Goal: Information Seeking & Learning: Learn about a topic

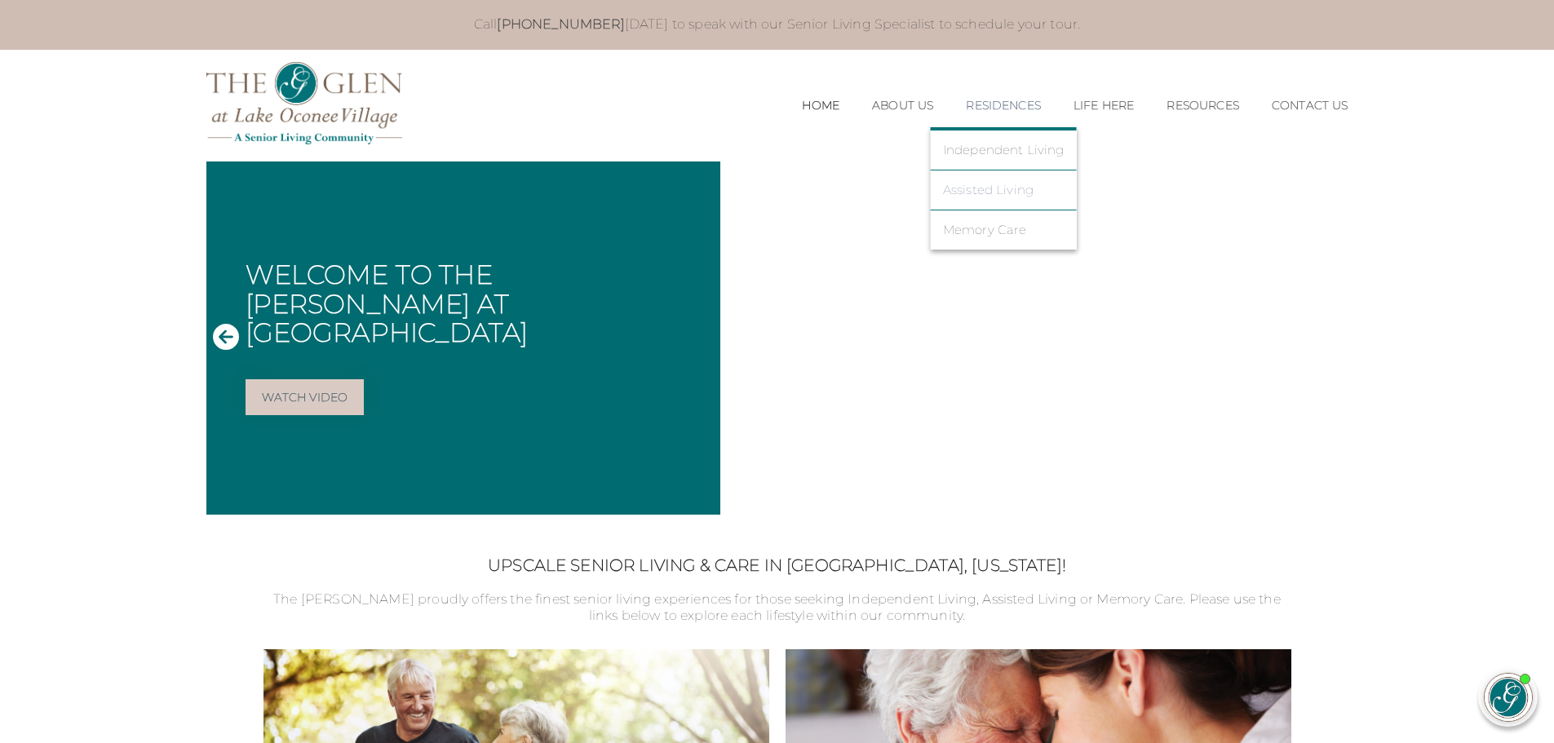
click at [988, 188] on link "Assisted Living" at bounding box center [1004, 190] width 122 height 15
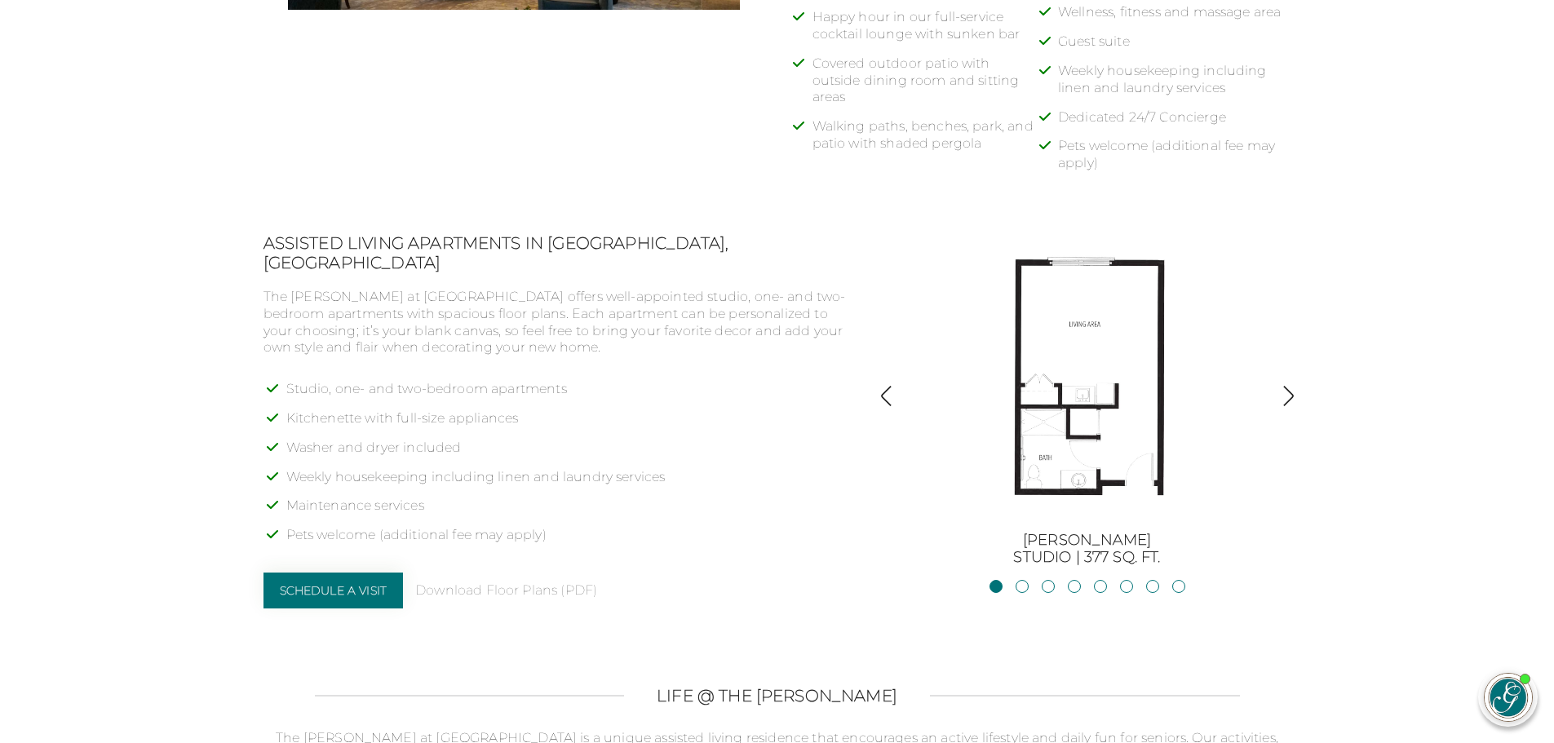
scroll to position [1142, 0]
click at [1285, 391] on img "button" at bounding box center [1288, 395] width 22 height 22
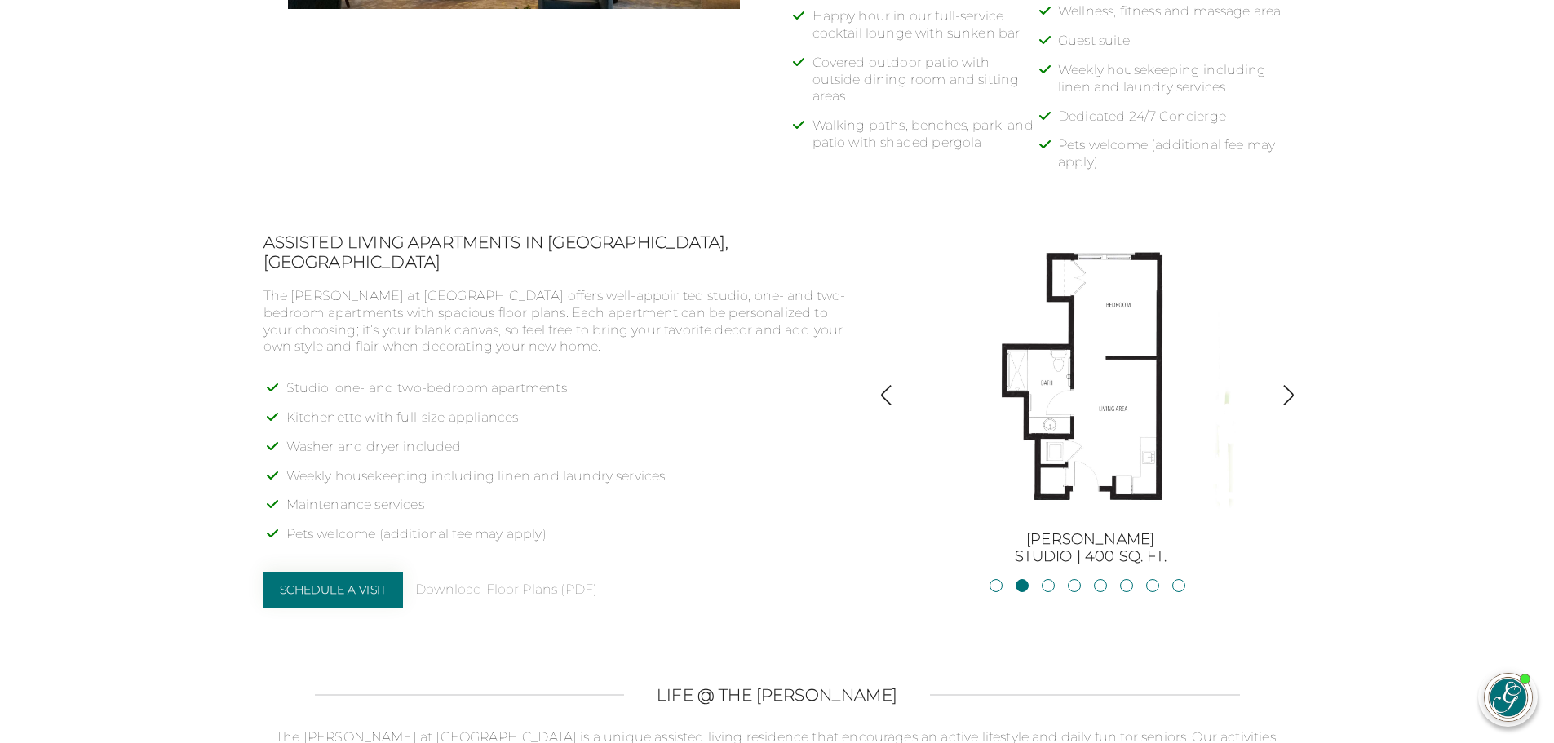
click at [1290, 392] on img "button" at bounding box center [1288, 395] width 22 height 22
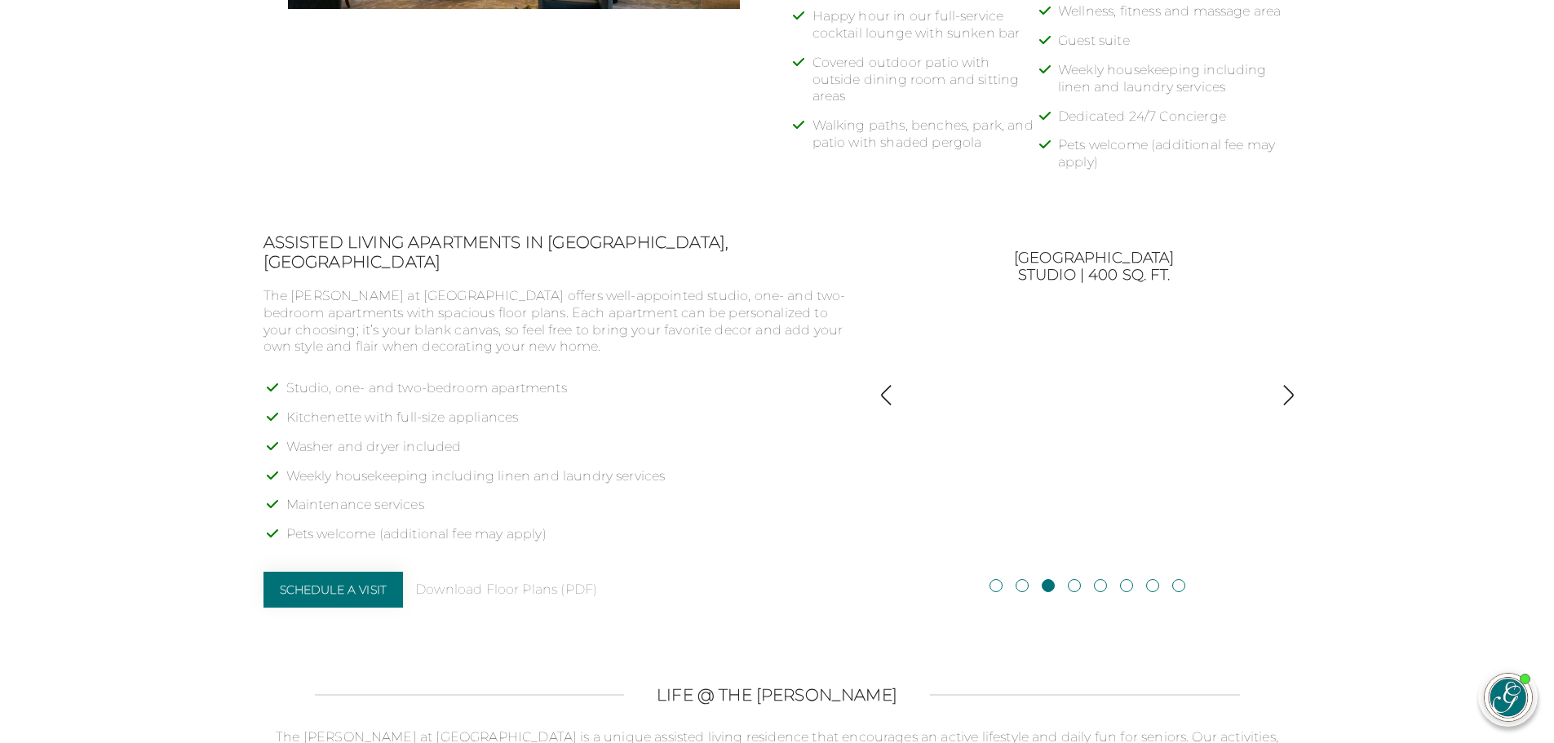
click at [1290, 392] on img "button" at bounding box center [1288, 395] width 22 height 22
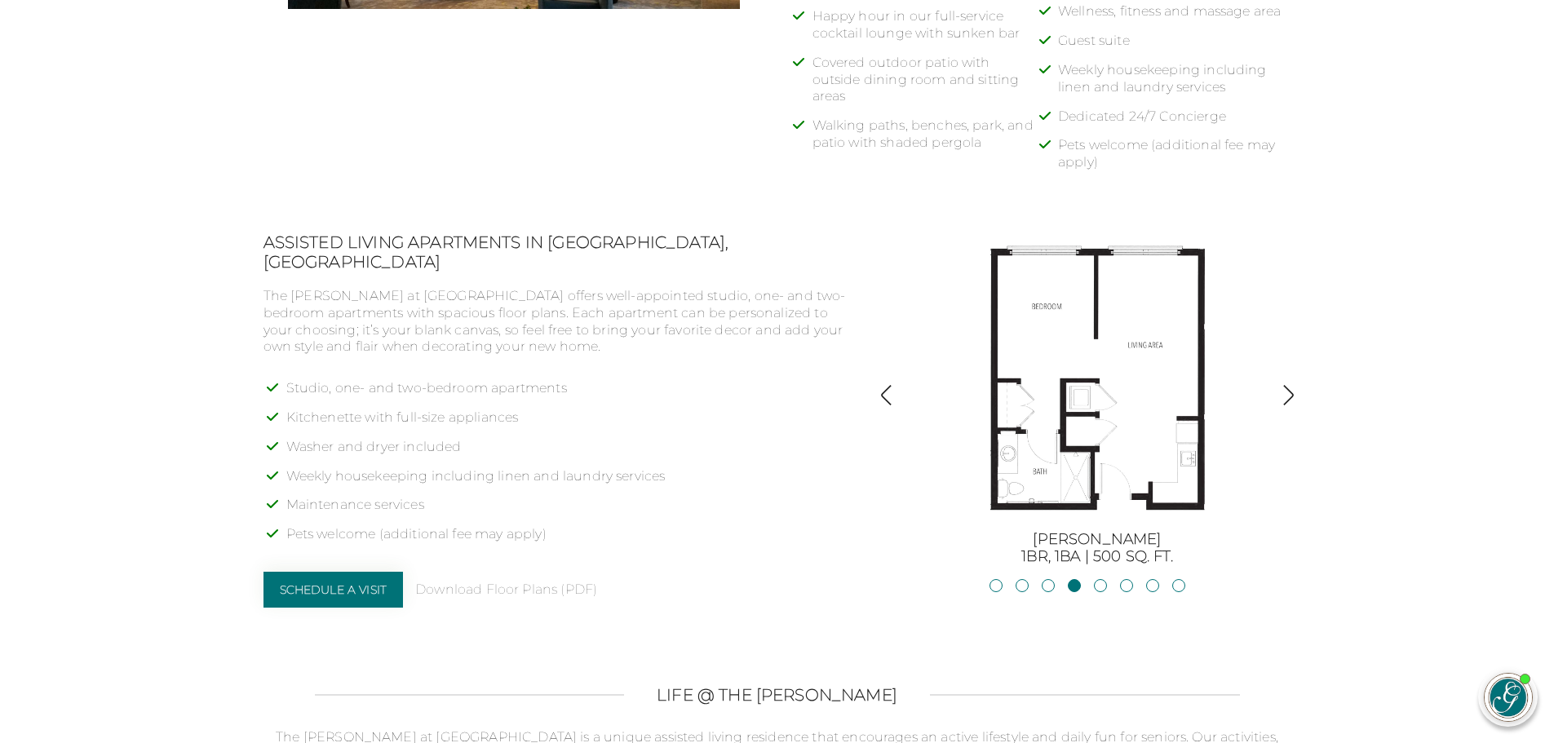
click at [878, 395] on img "button" at bounding box center [886, 395] width 22 height 22
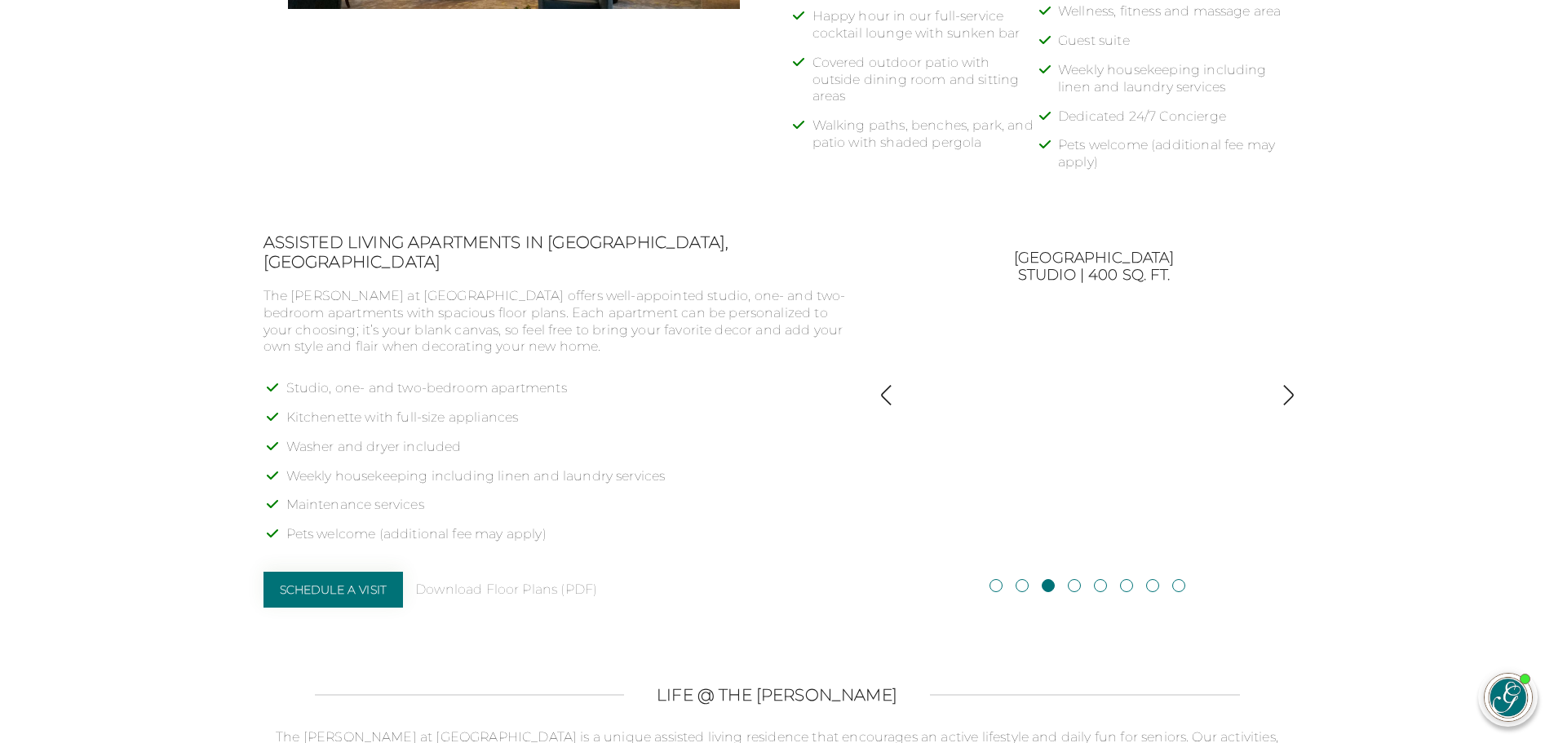
click at [878, 395] on img "button" at bounding box center [886, 395] width 22 height 22
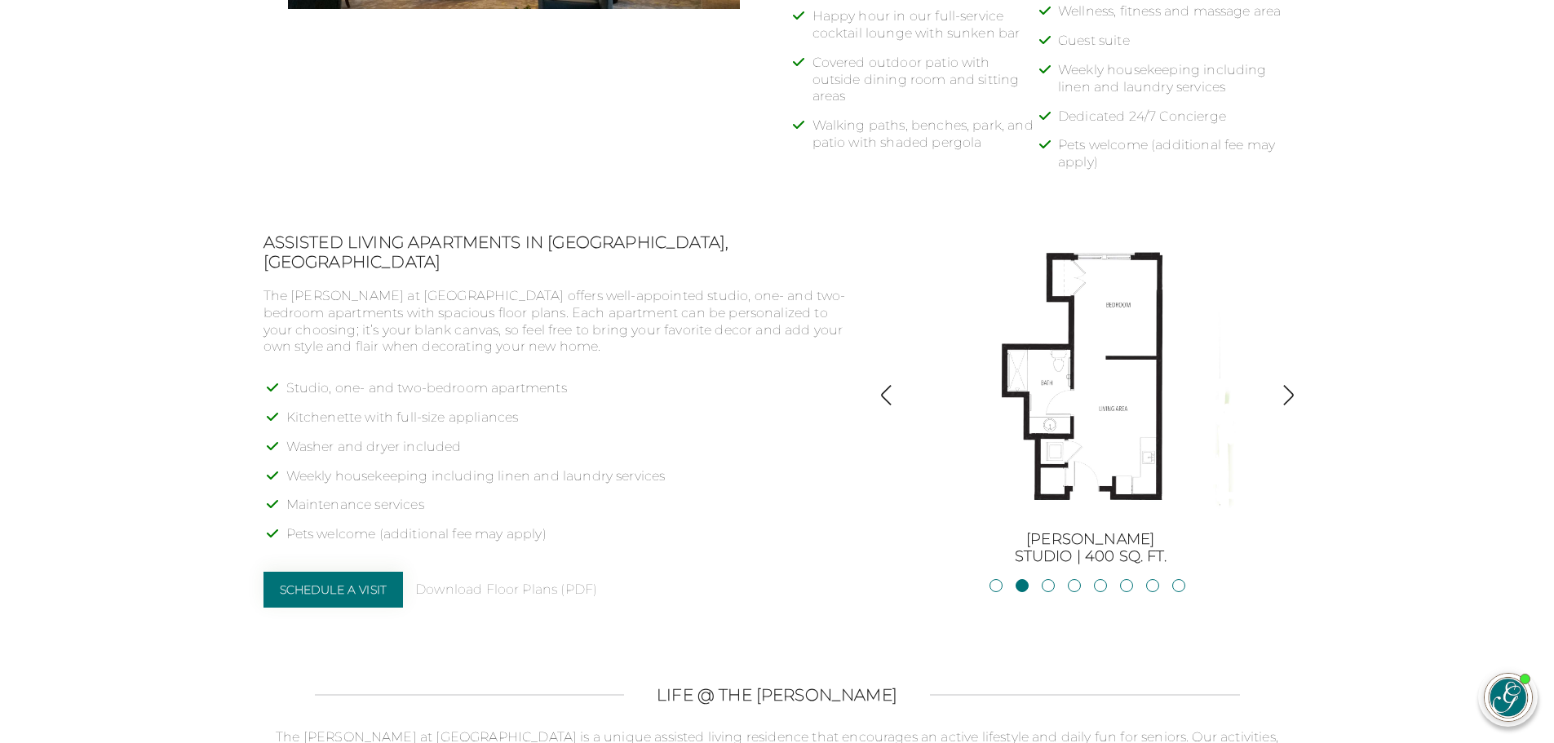
click at [878, 395] on img "button" at bounding box center [886, 395] width 22 height 22
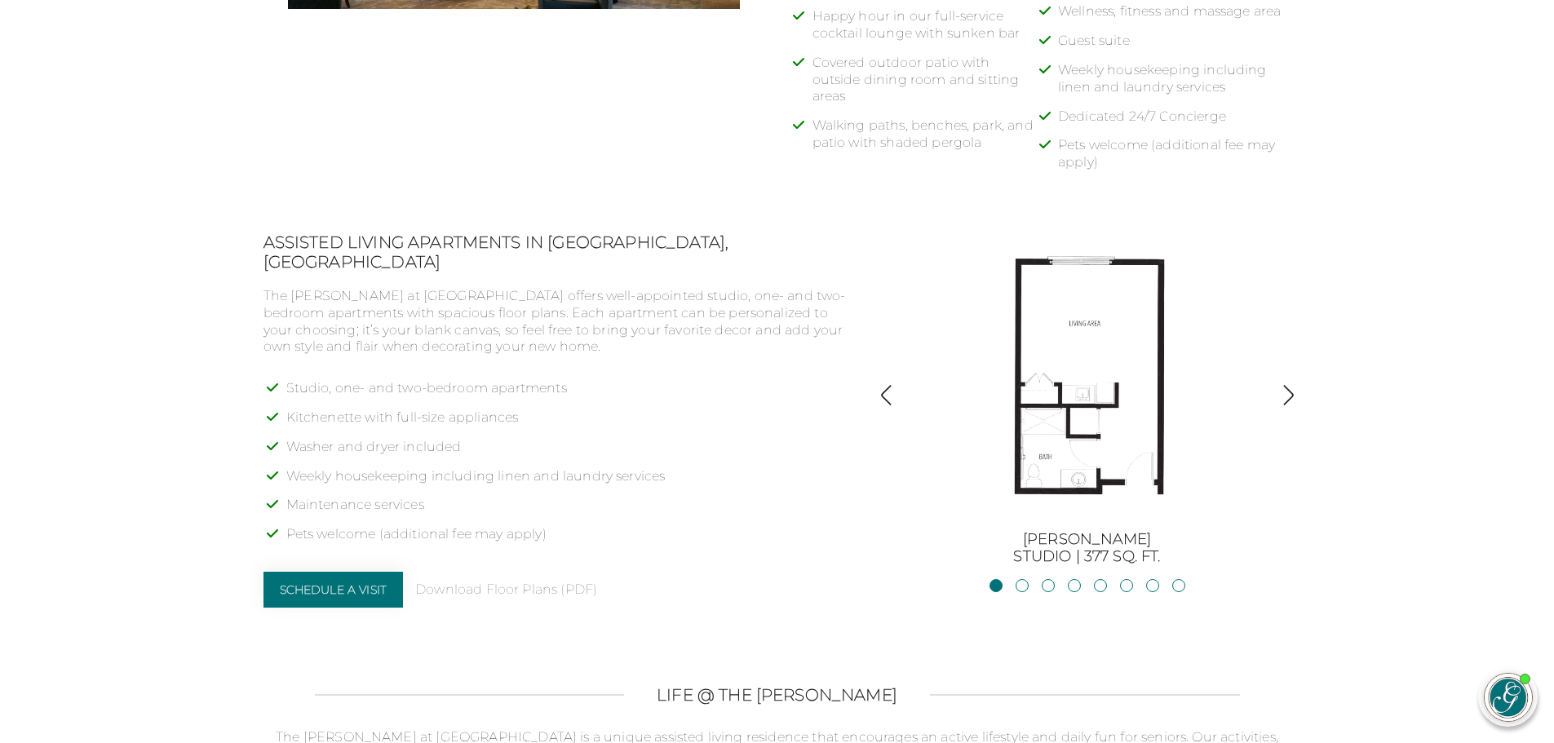
click at [878, 395] on img "button" at bounding box center [886, 395] width 22 height 22
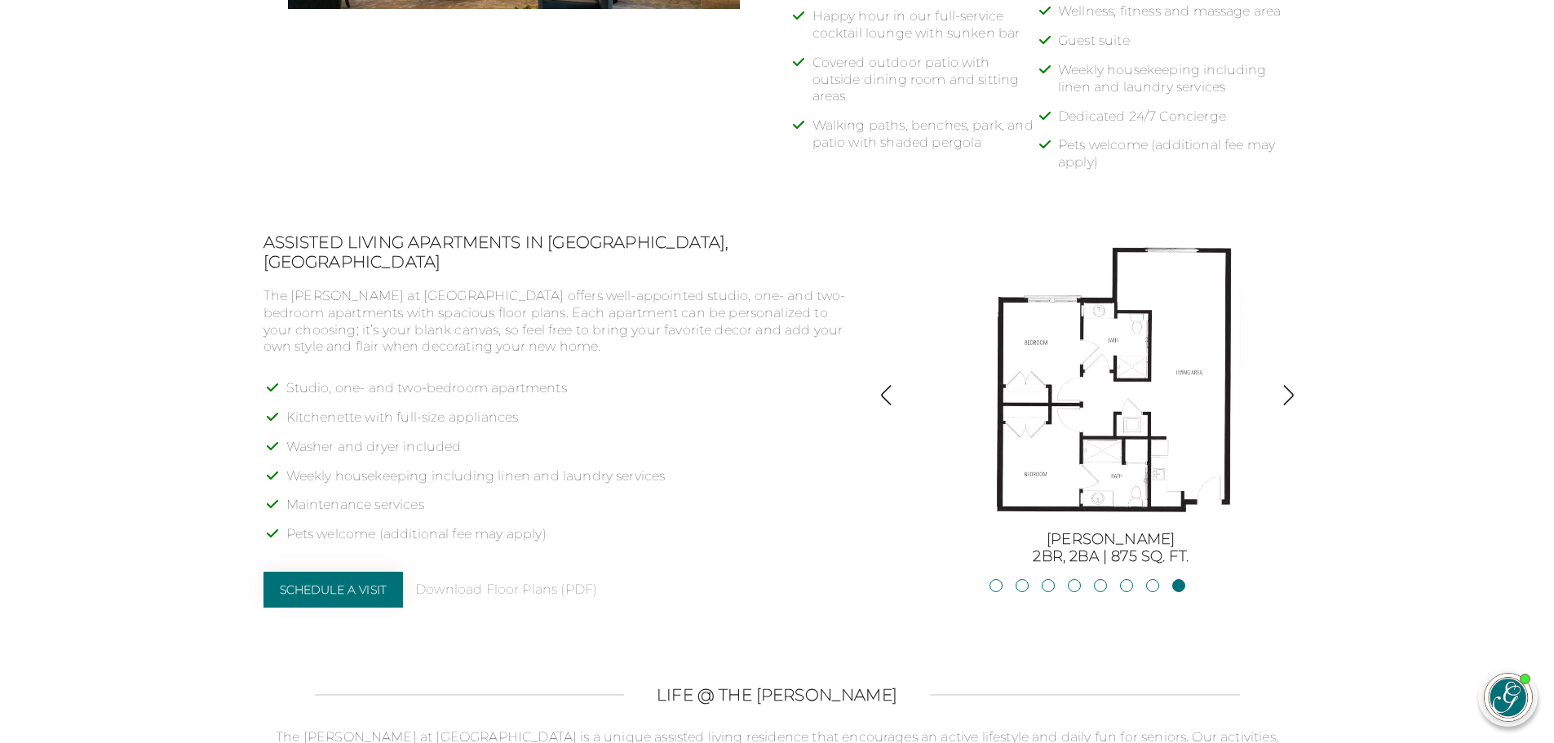
click at [884, 393] on img "button" at bounding box center [886, 395] width 22 height 22
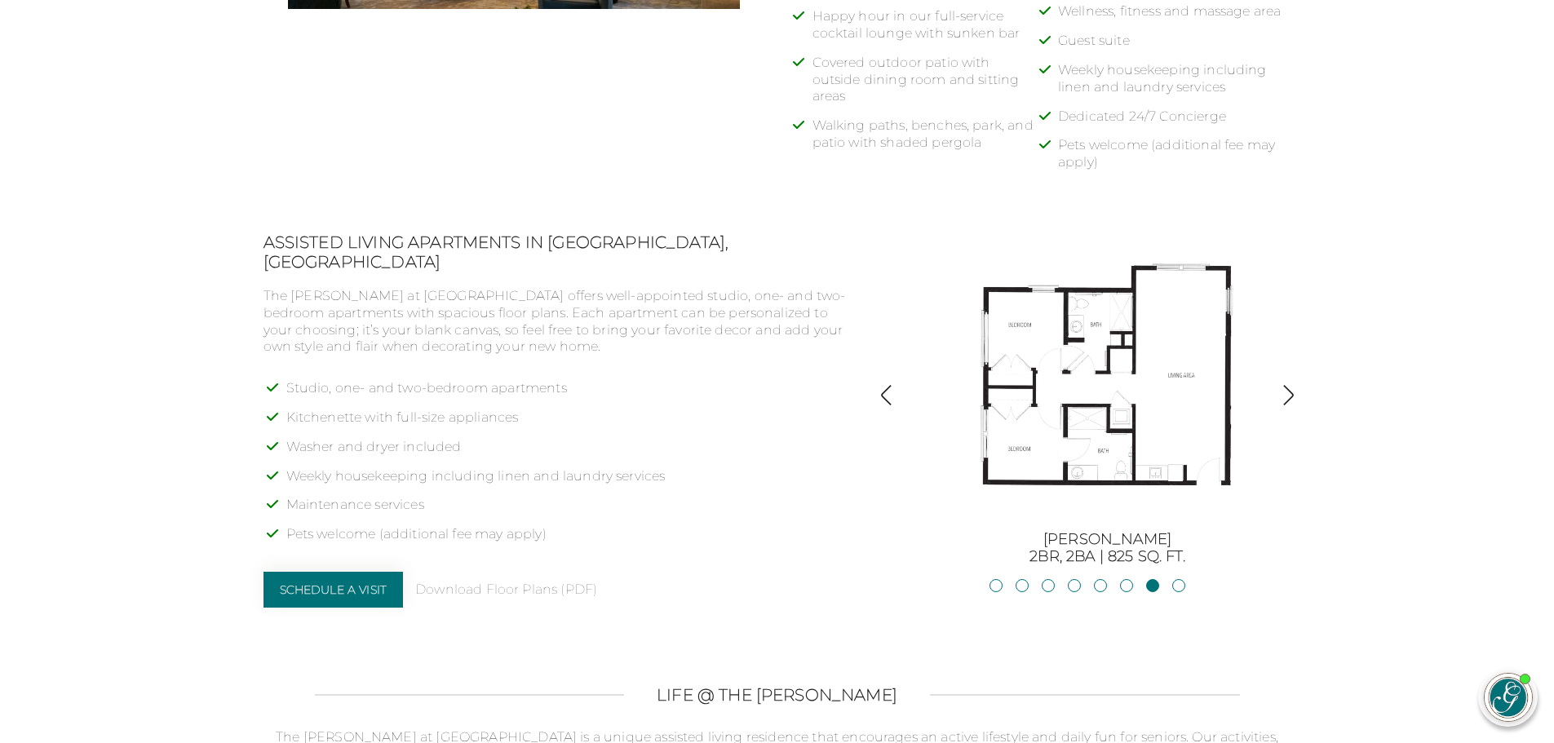
click at [884, 393] on img "button" at bounding box center [886, 395] width 22 height 22
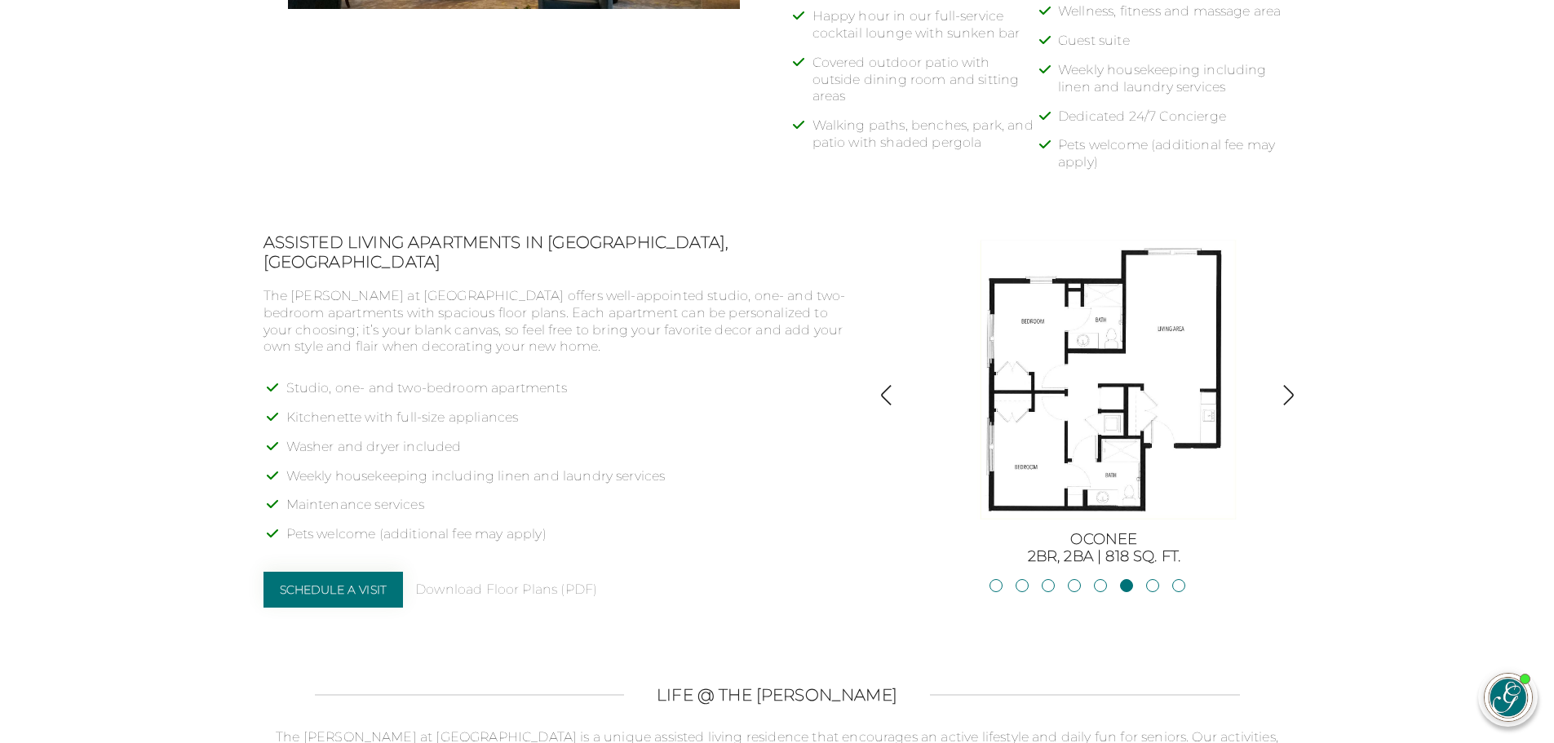
click at [884, 393] on img "button" at bounding box center [886, 395] width 22 height 22
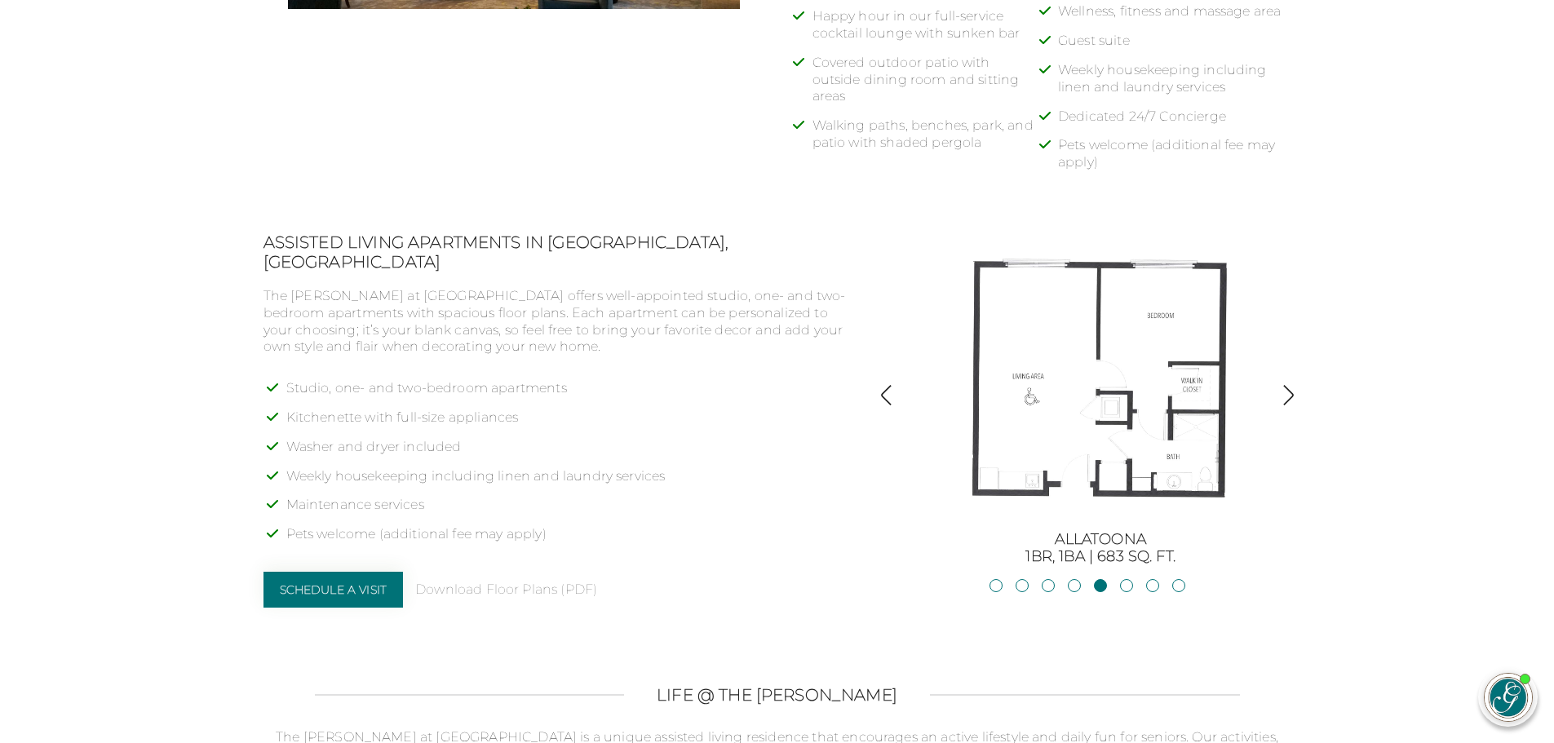
click at [884, 393] on img "button" at bounding box center [886, 395] width 22 height 22
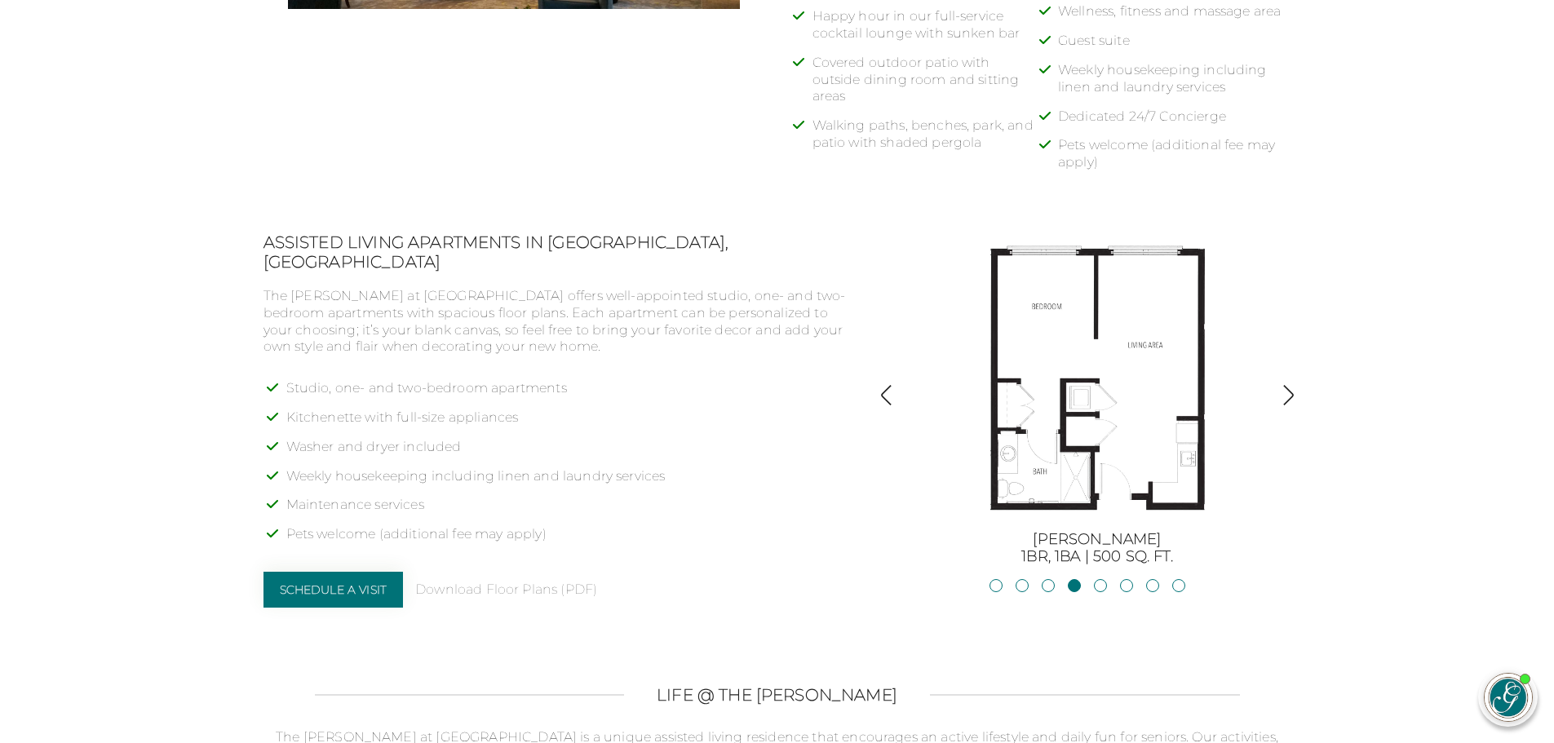
click at [884, 393] on img "button" at bounding box center [886, 395] width 22 height 22
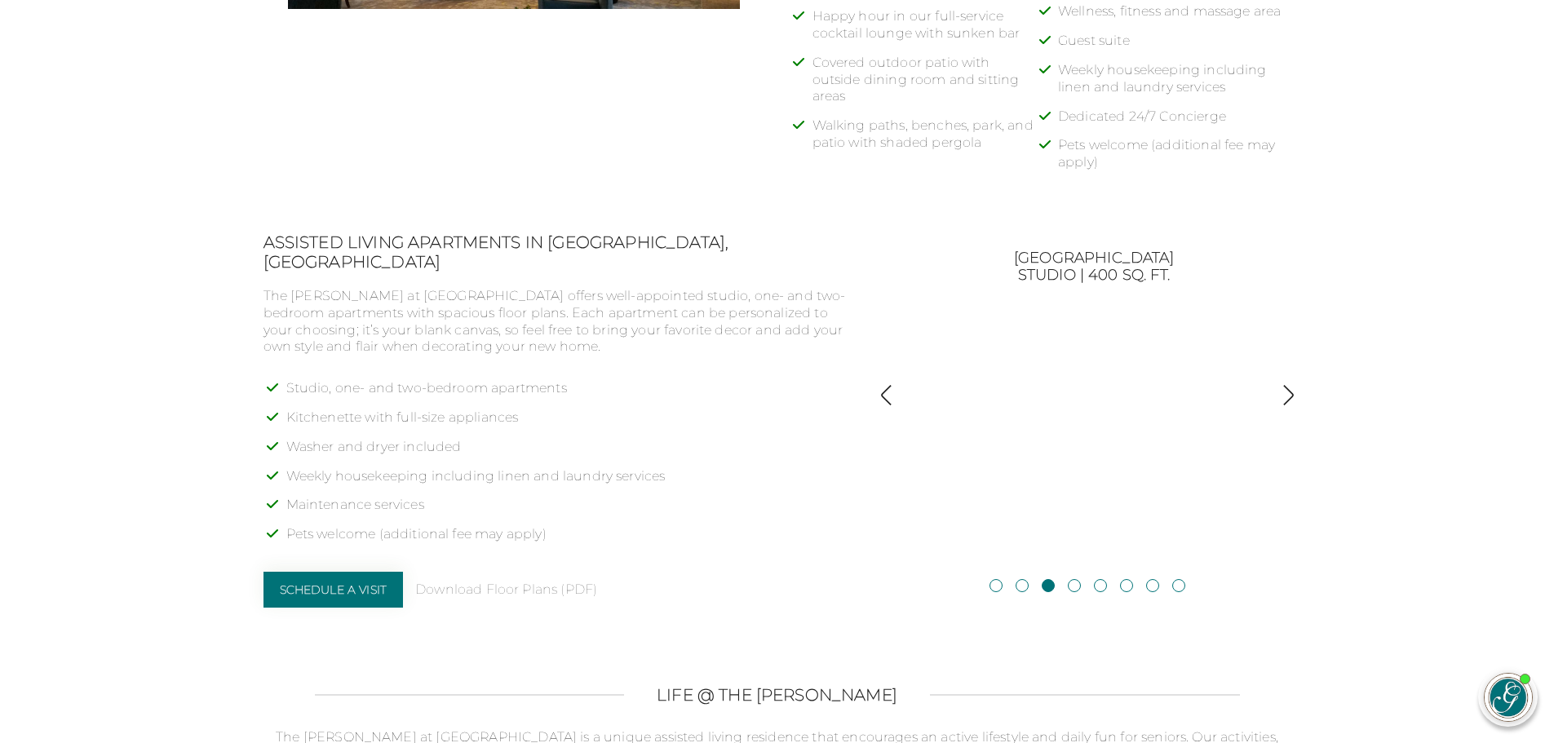
click at [890, 396] on img "button" at bounding box center [886, 395] width 22 height 22
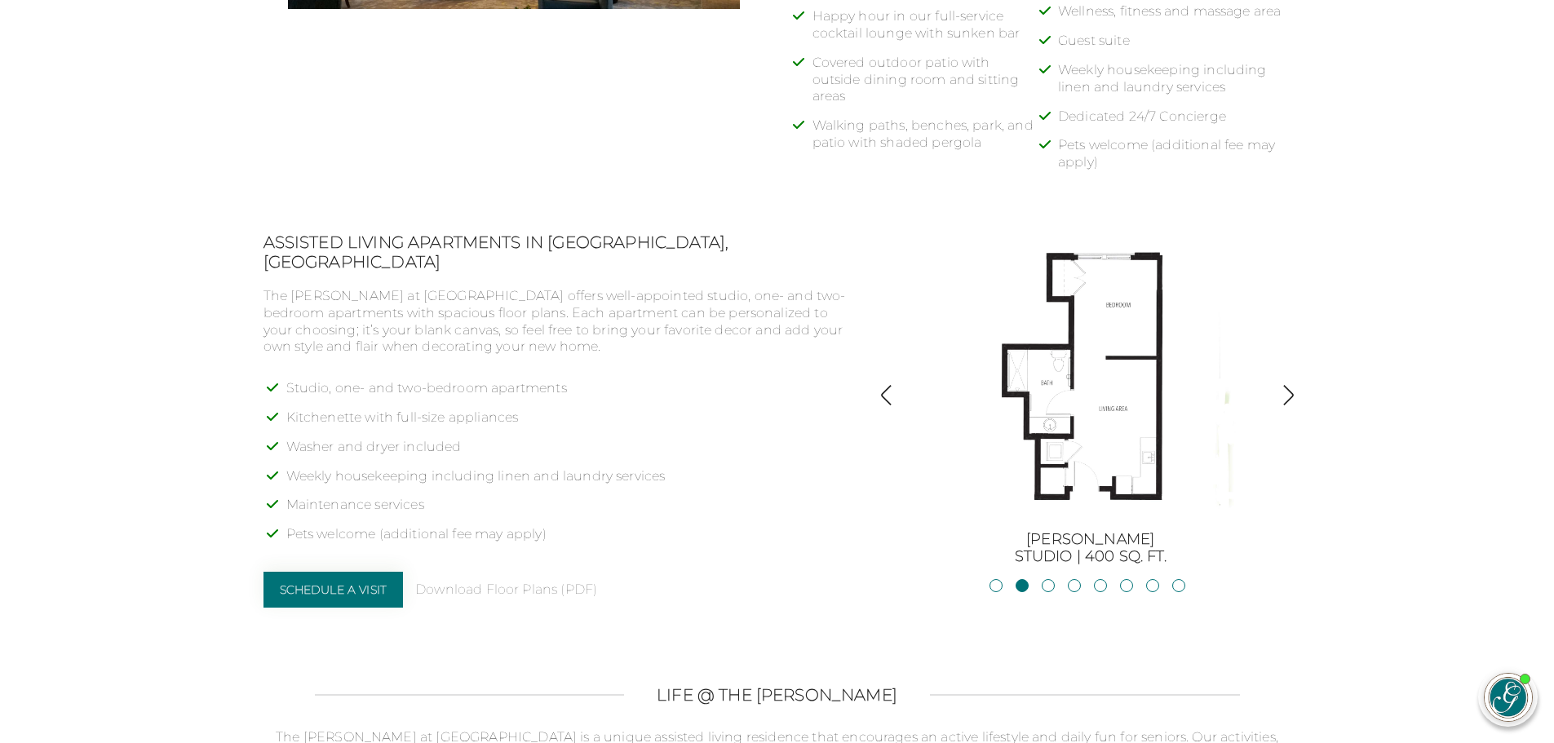
click at [890, 396] on img "button" at bounding box center [886, 395] width 22 height 22
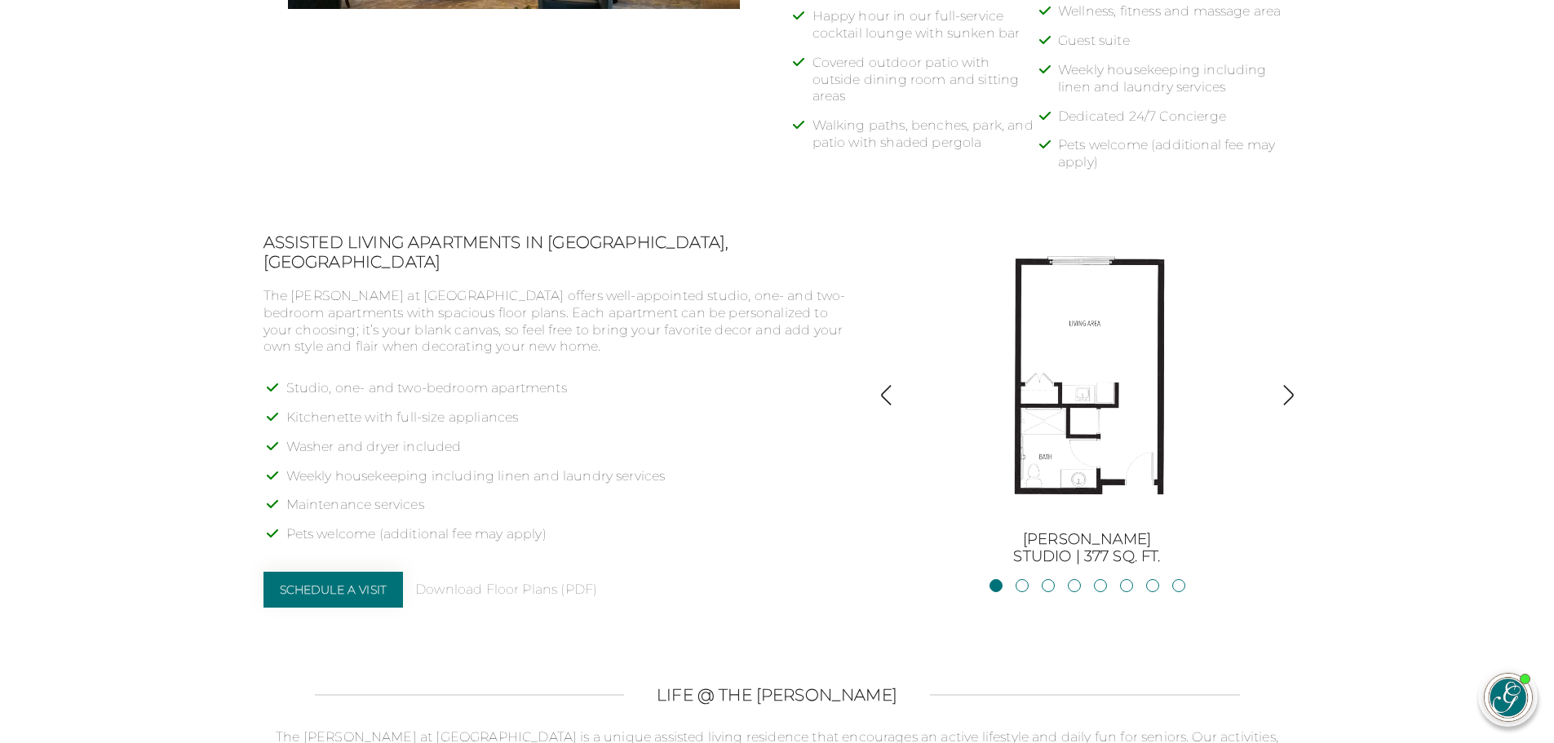
click at [890, 396] on img "button" at bounding box center [886, 395] width 22 height 22
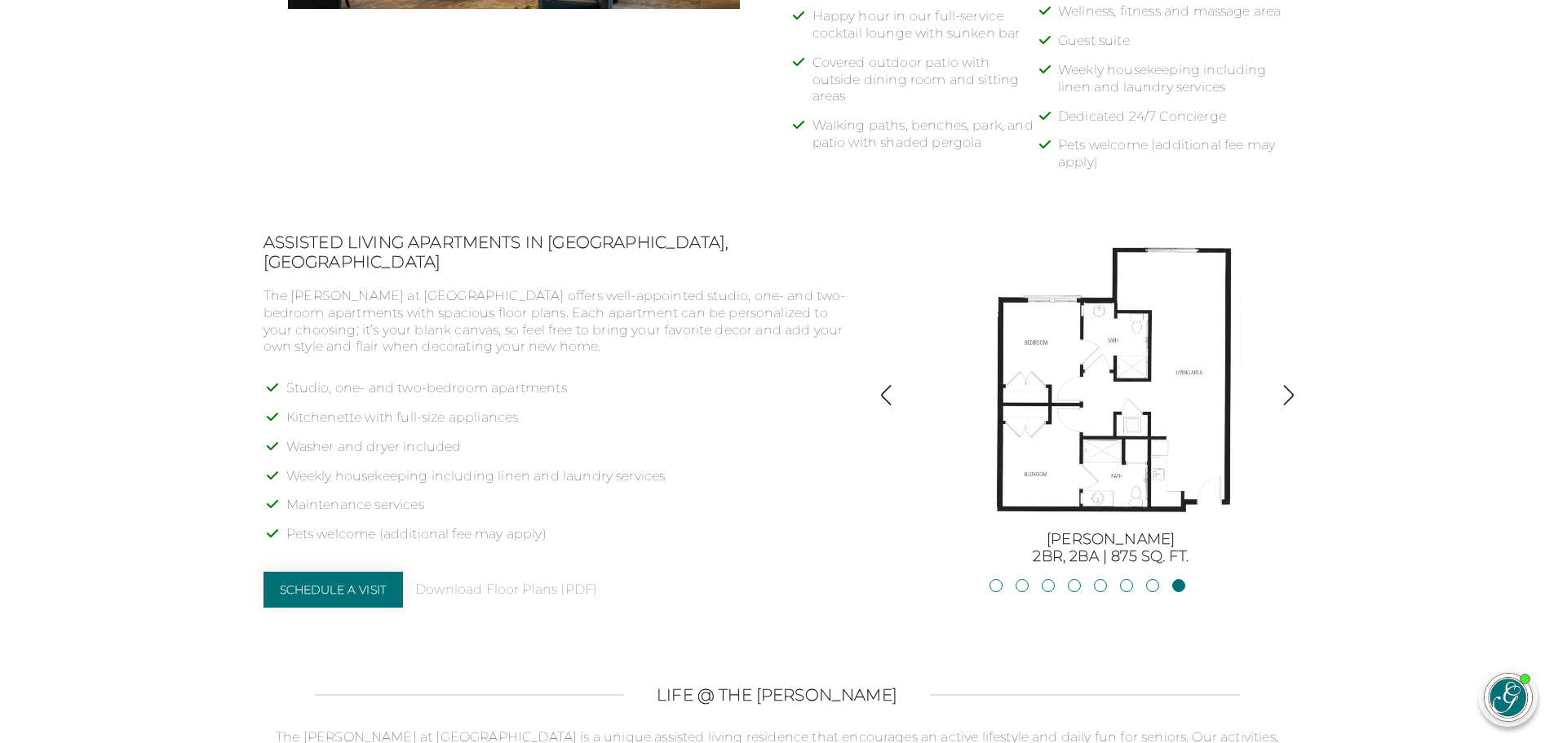
click at [890, 396] on img "button" at bounding box center [886, 395] width 22 height 22
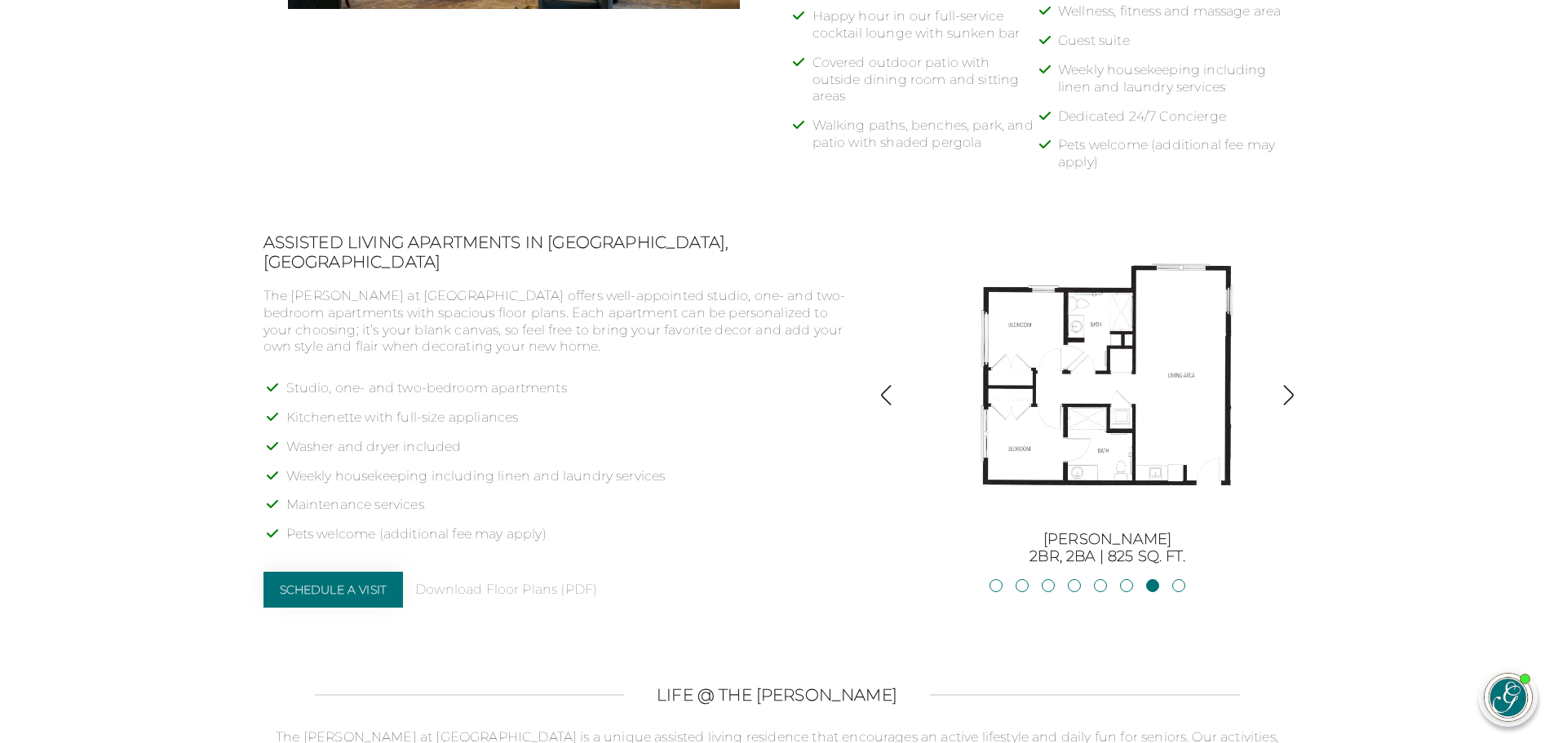
click at [890, 396] on img "button" at bounding box center [886, 395] width 22 height 22
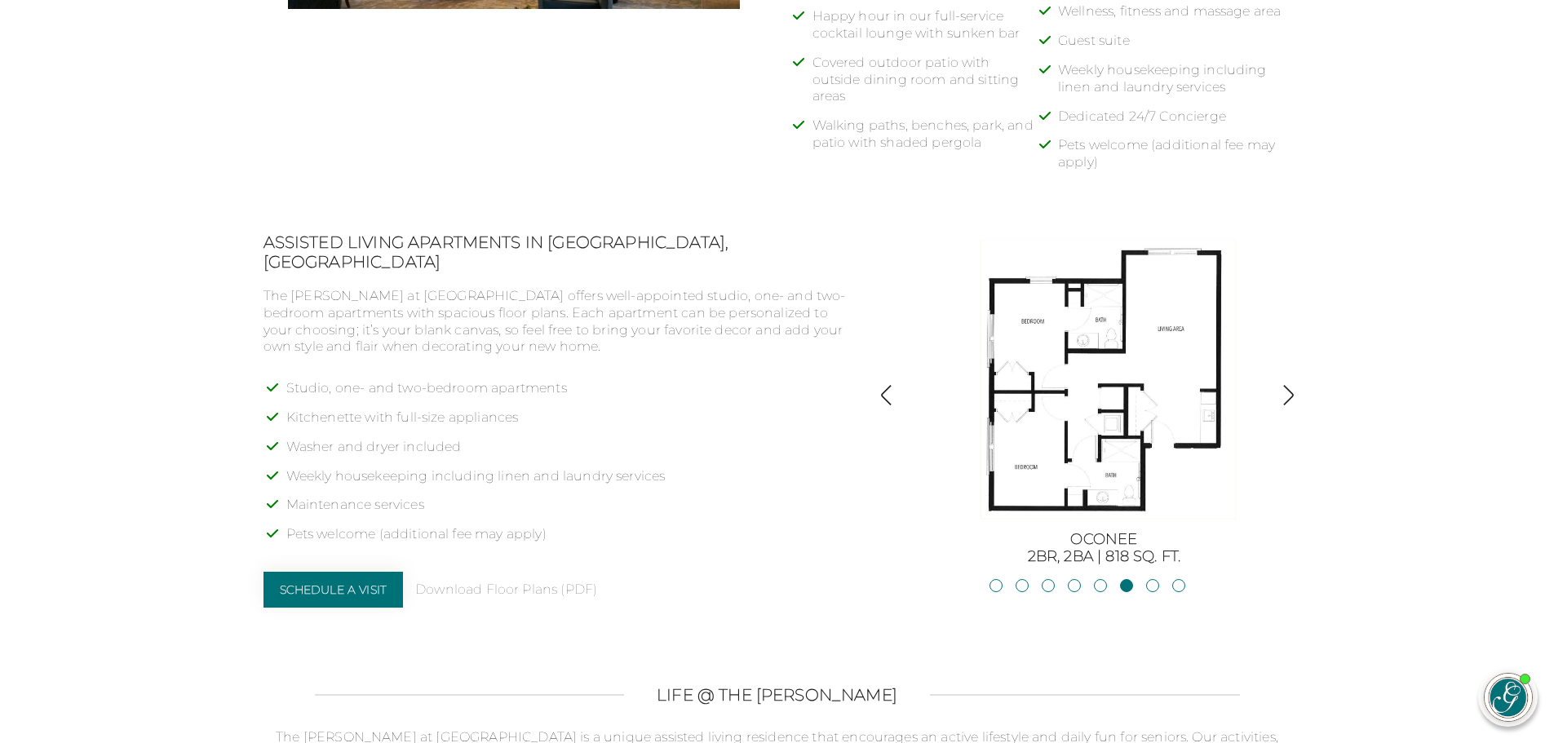
click at [882, 394] on img "button" at bounding box center [886, 395] width 22 height 22
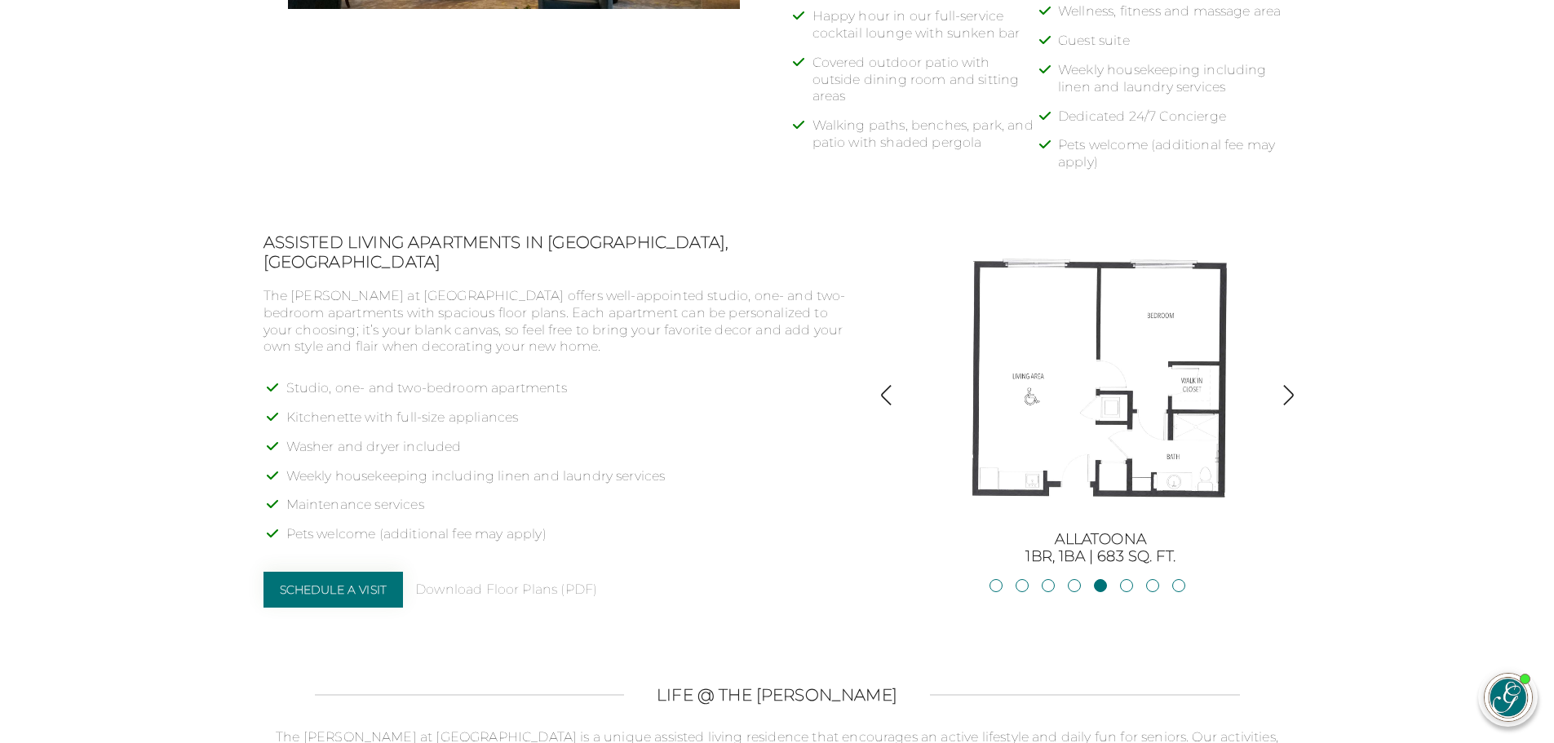
click at [882, 394] on img "button" at bounding box center [886, 395] width 22 height 22
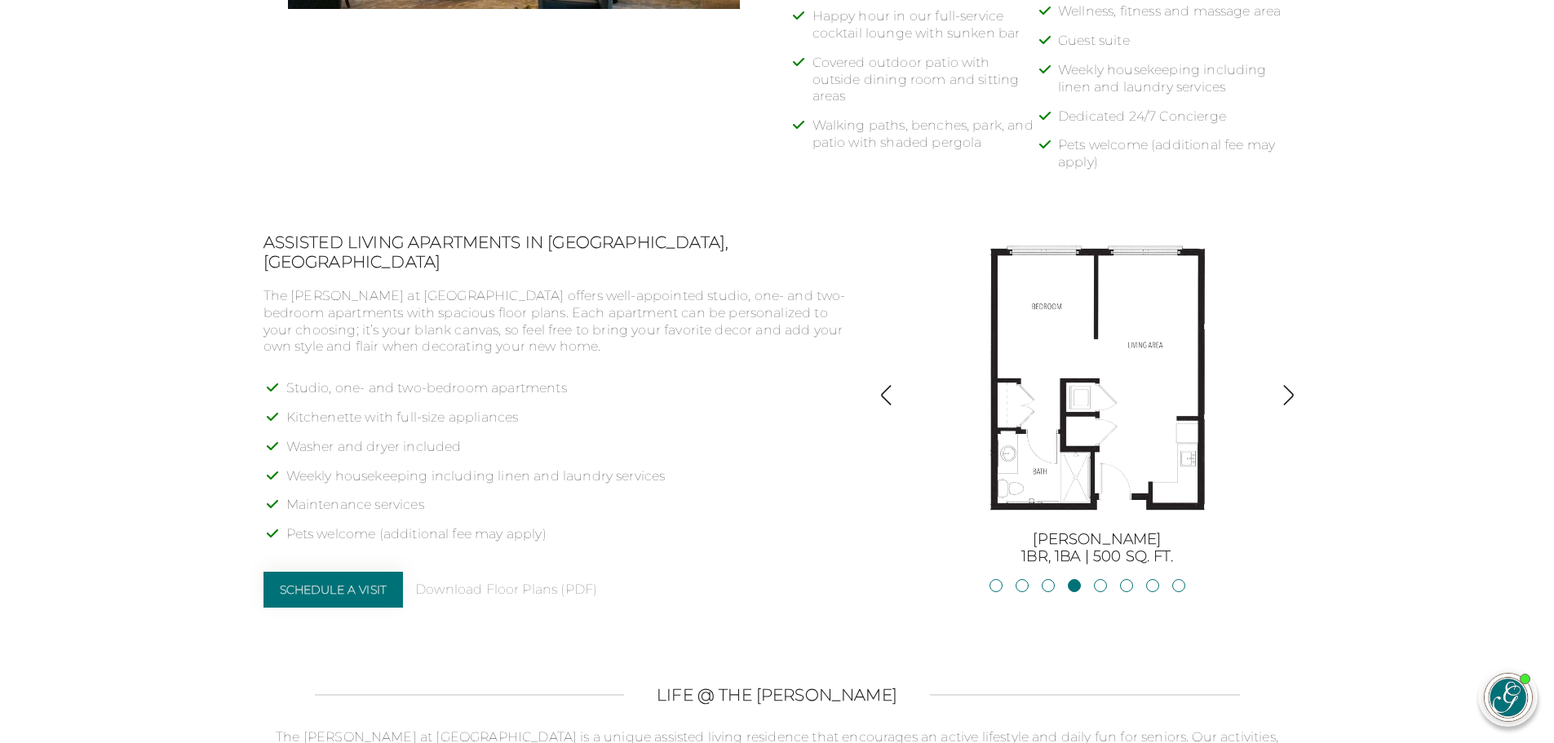
click at [882, 394] on img "button" at bounding box center [886, 395] width 22 height 22
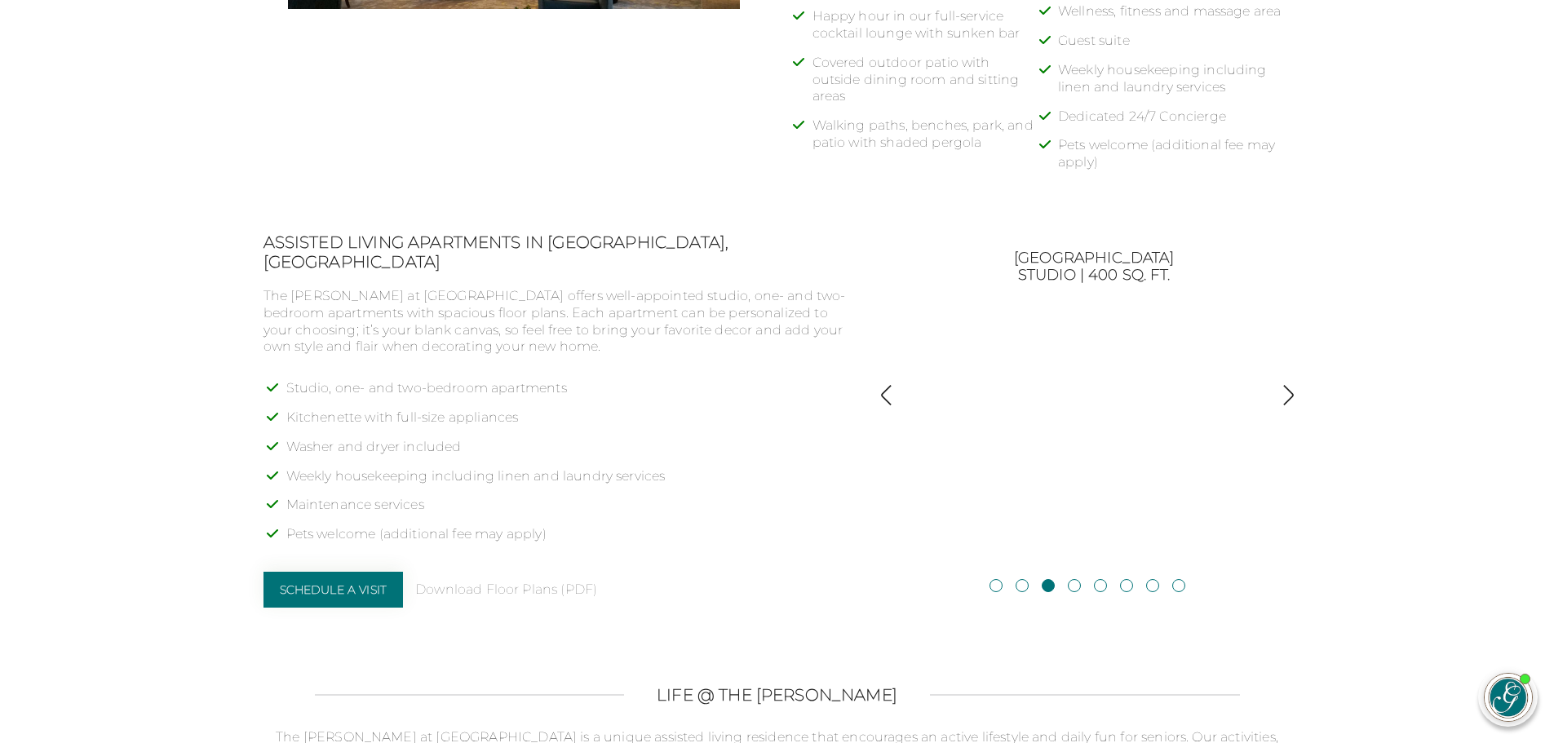
click at [892, 390] on img "button" at bounding box center [886, 395] width 22 height 22
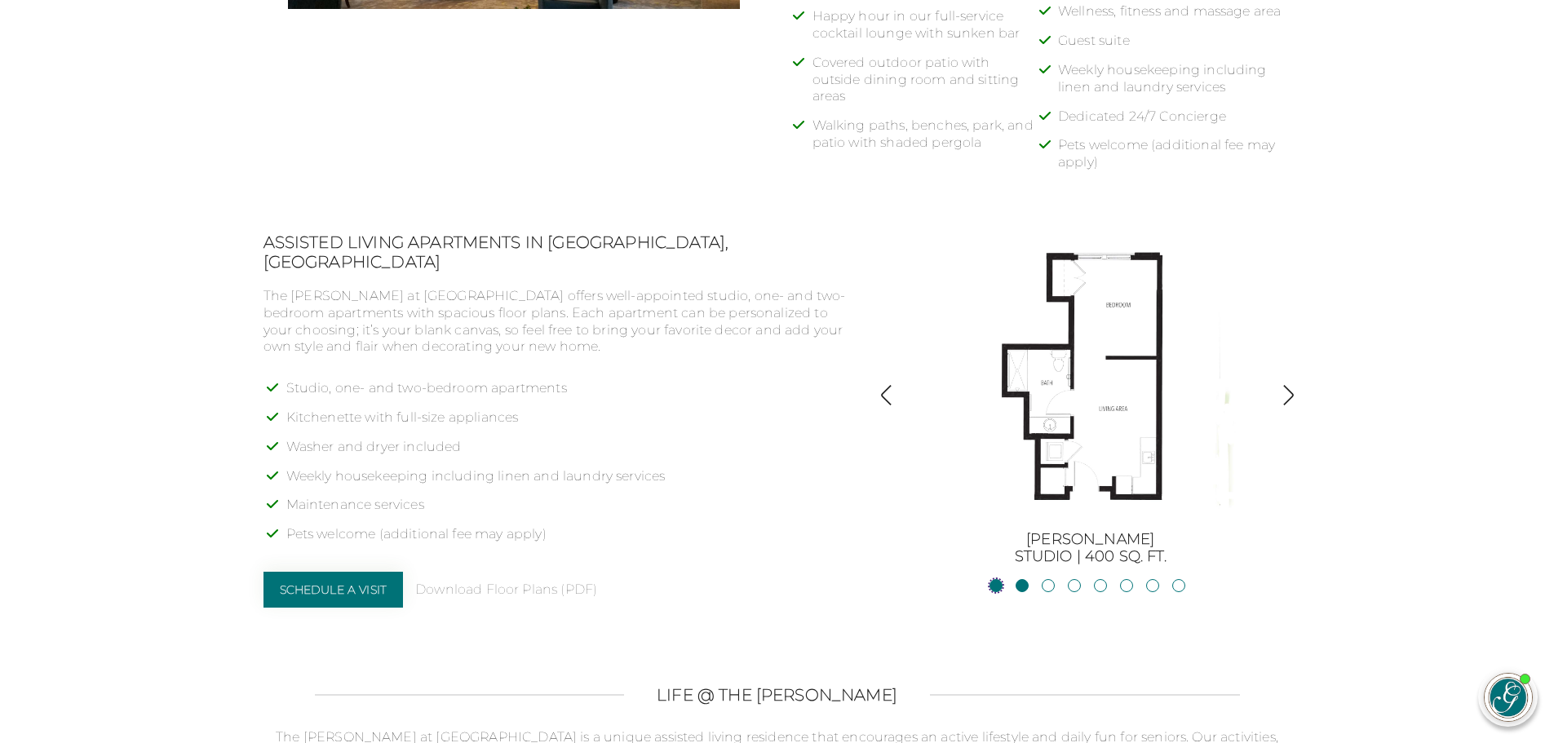
click at [997, 587] on link "BurtonStudio | 377 sq. ft." at bounding box center [995, 585] width 13 height 13
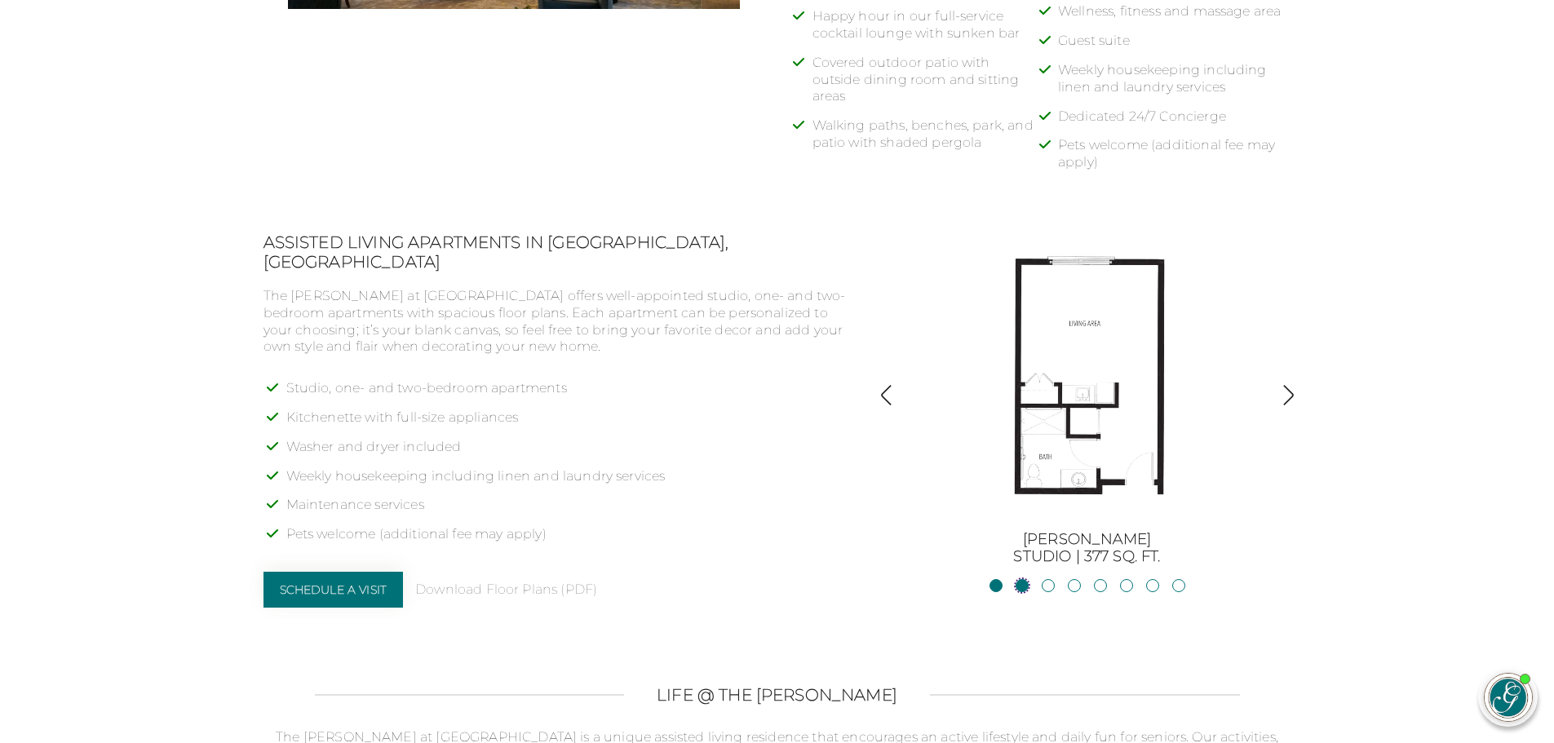
click at [1019, 589] on link "JacksonStudio | 400 sq. ft." at bounding box center [1021, 585] width 13 height 13
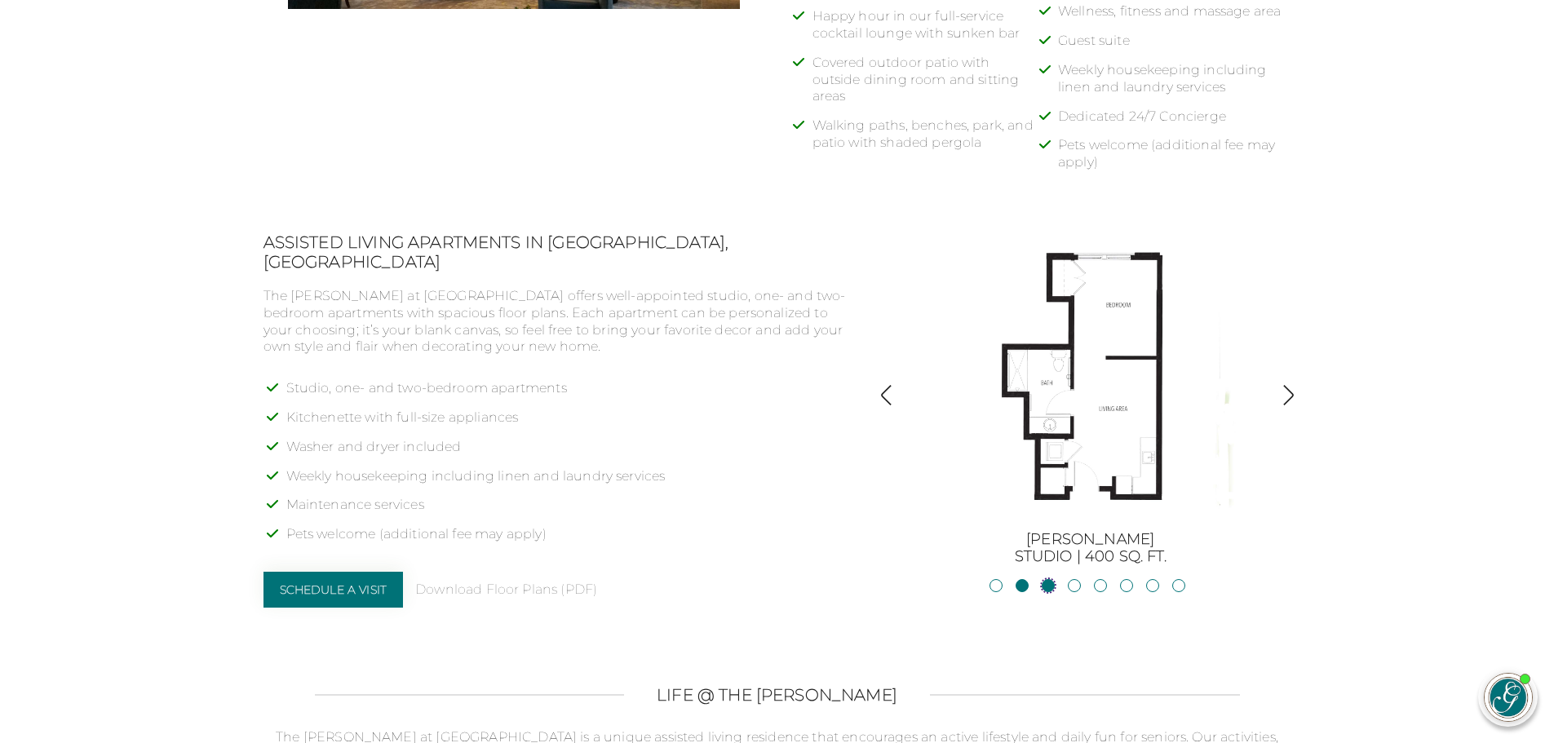
click at [1050, 585] on link "Blue RidgeStudio | 400 sq. ft." at bounding box center [1047, 585] width 13 height 13
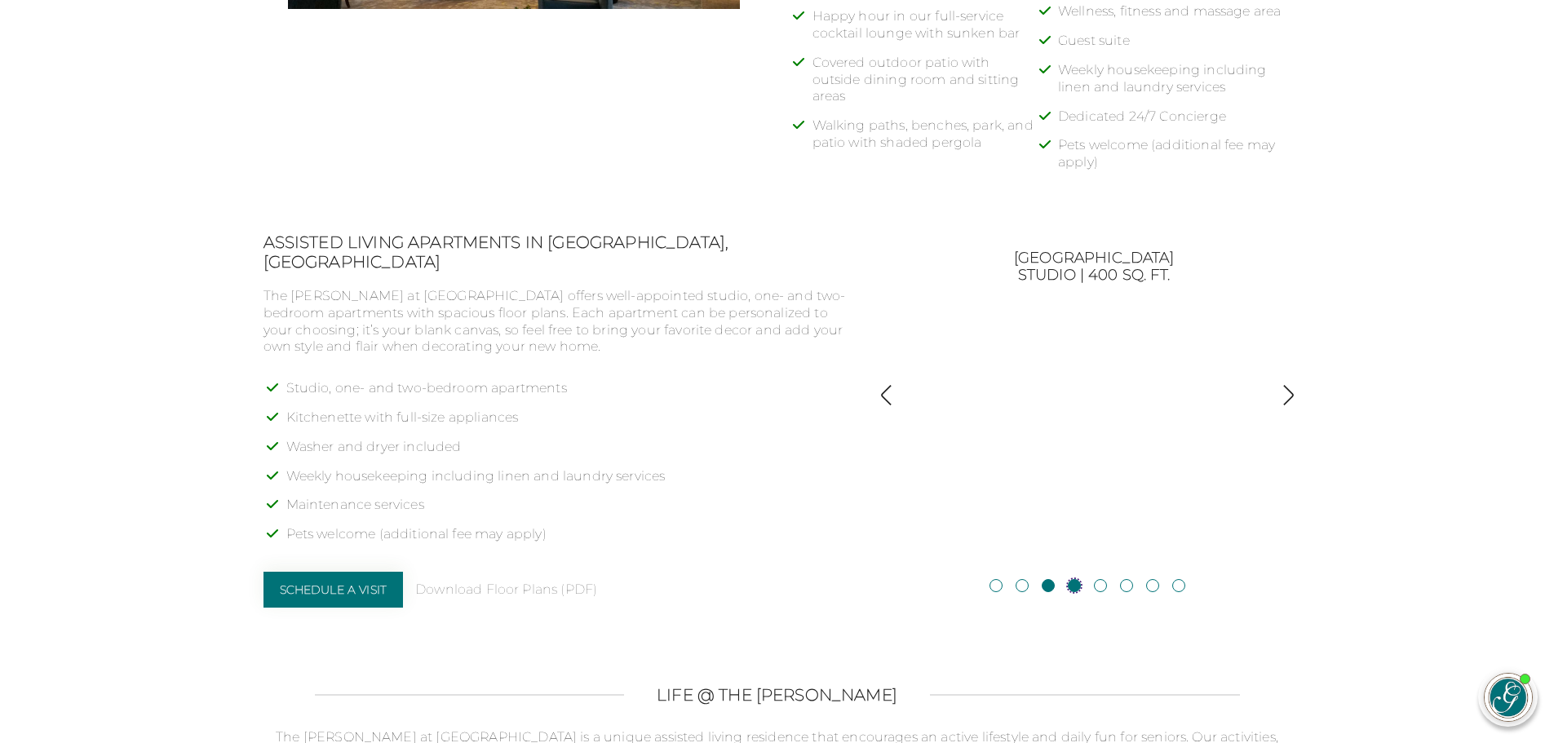
click at [1074, 585] on link "Blackshear1BR, 1BA | 500 sq. ft." at bounding box center [1074, 585] width 13 height 13
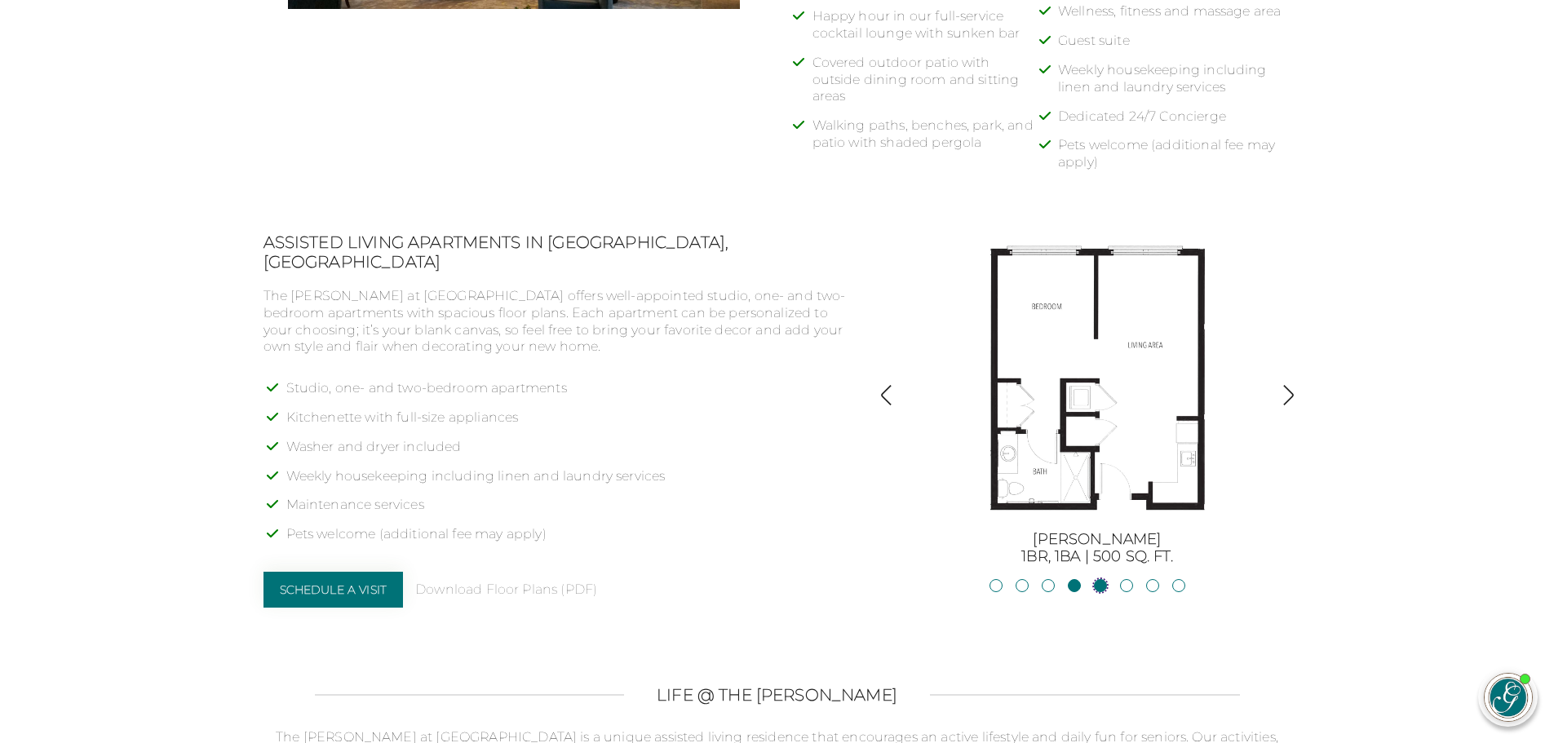
click at [1099, 587] on link "Allatoona1BR, 1BA | 683 sq. ft." at bounding box center [1100, 585] width 13 height 13
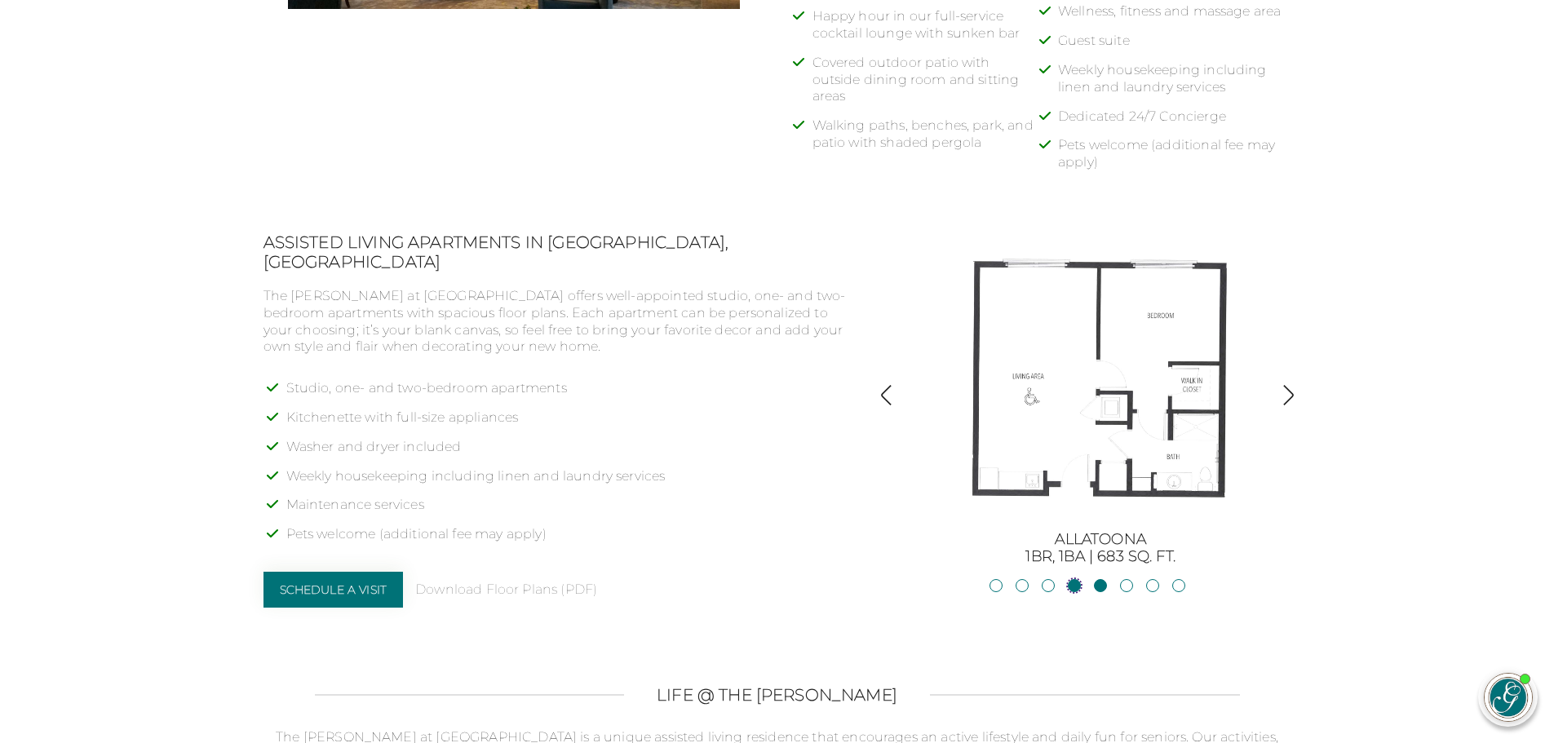
click at [1076, 584] on link "Blackshear1BR, 1BA | 500 sq. ft." at bounding box center [1074, 585] width 13 height 13
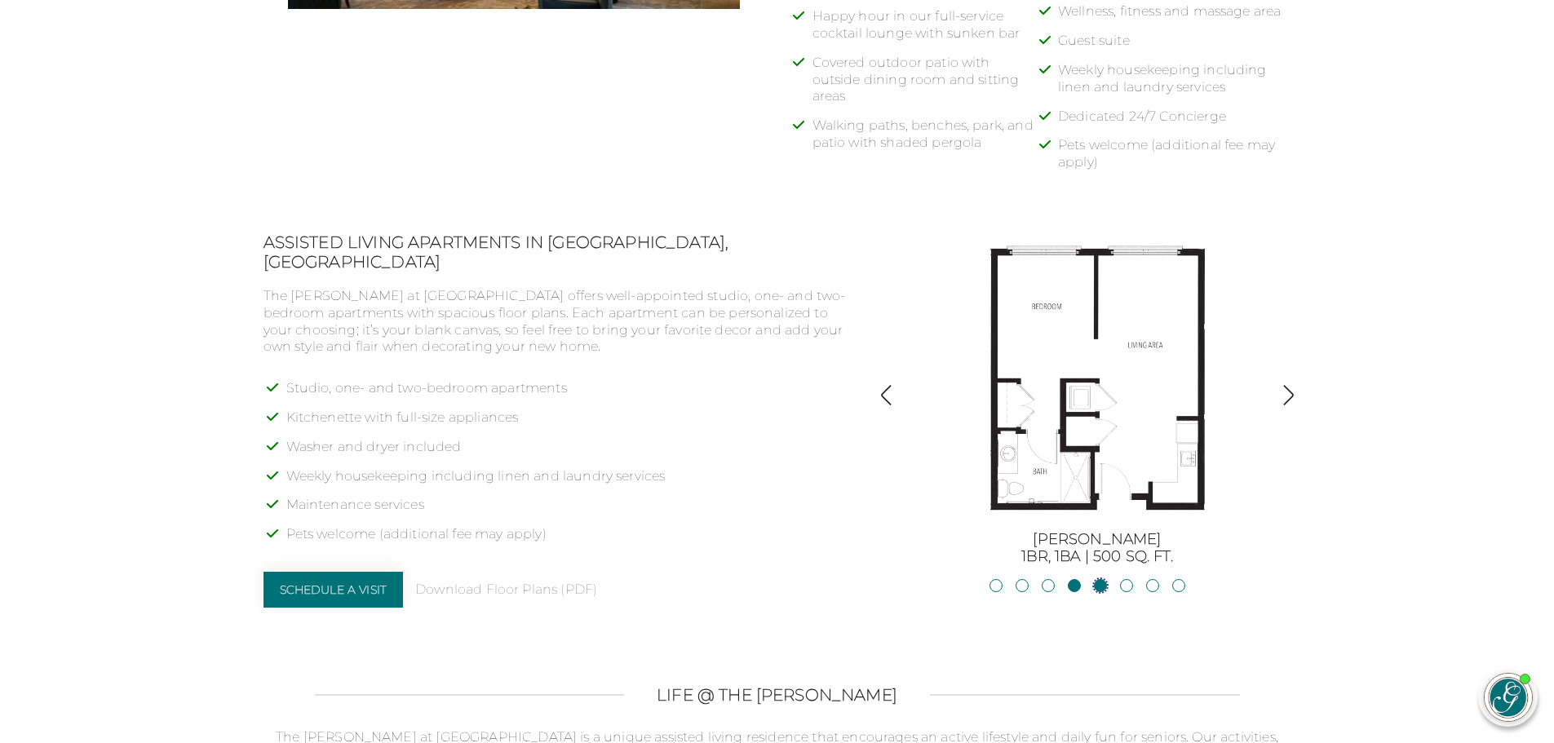
click at [1105, 582] on link "Allatoona1BR, 1BA | 683 sq. ft." at bounding box center [1100, 585] width 13 height 13
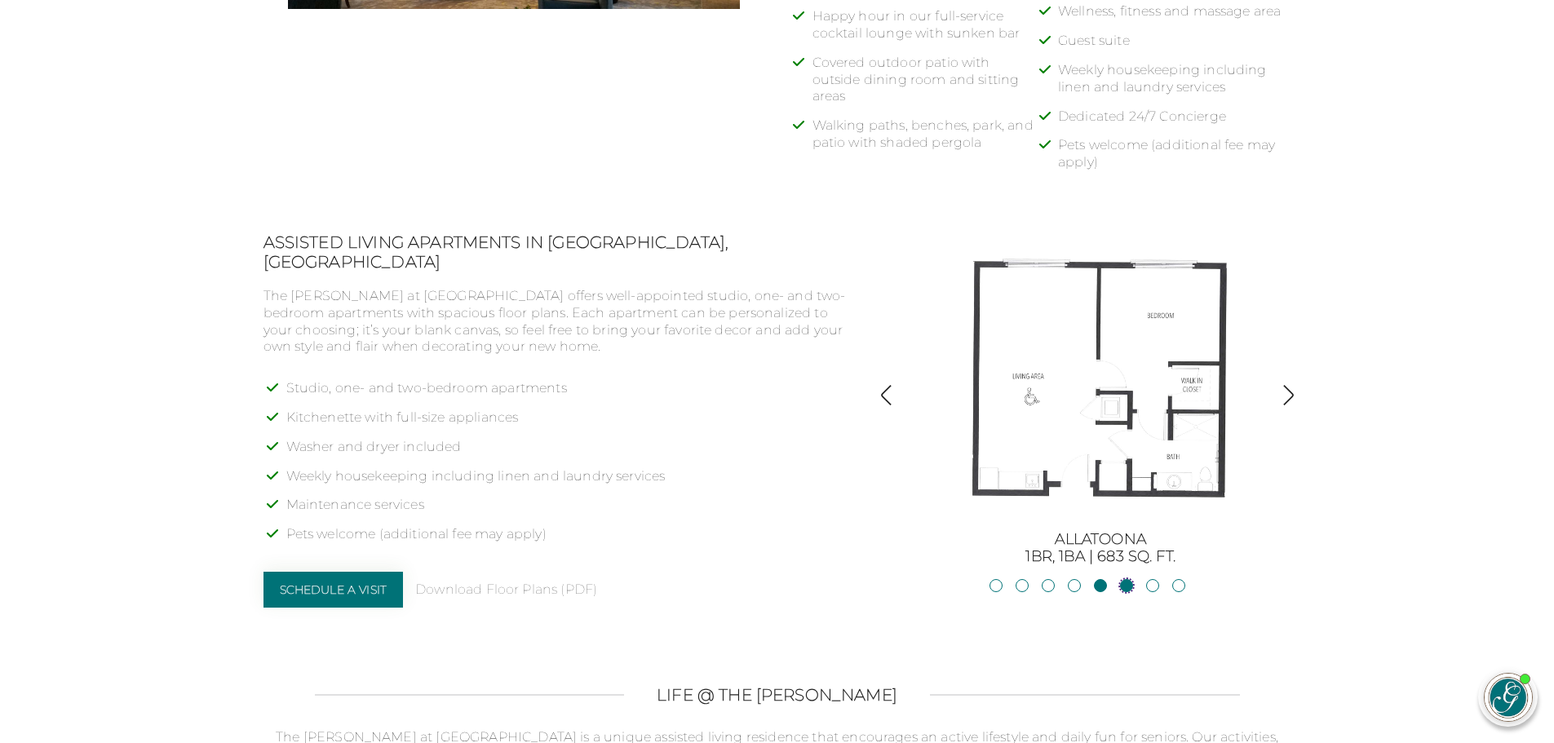
click at [1124, 583] on link "Oconee2BR, 2BA | 818 sq. ft." at bounding box center [1126, 585] width 13 height 13
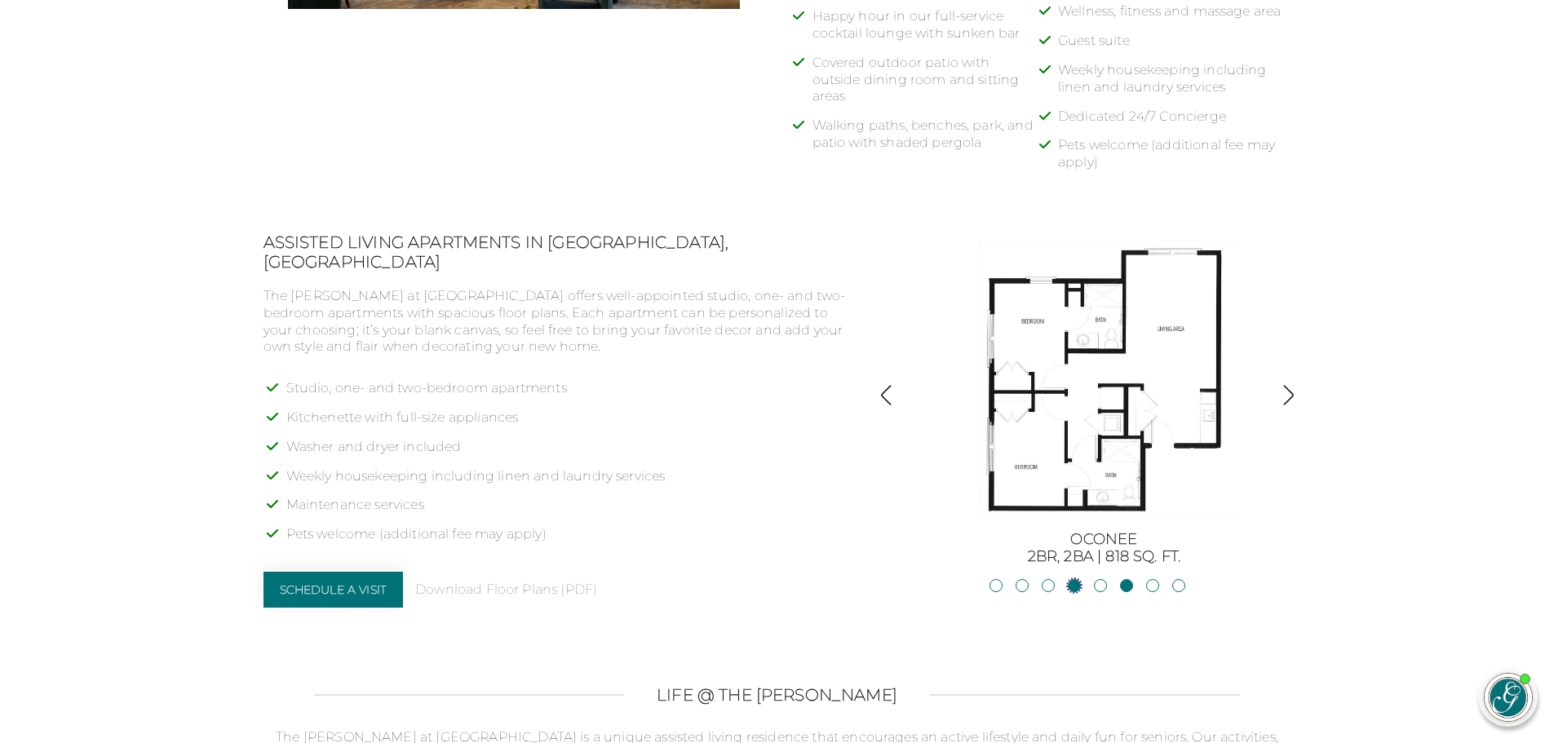
click at [1076, 587] on link "Blackshear1BR, 1BA | 500 sq. ft." at bounding box center [1074, 585] width 13 height 13
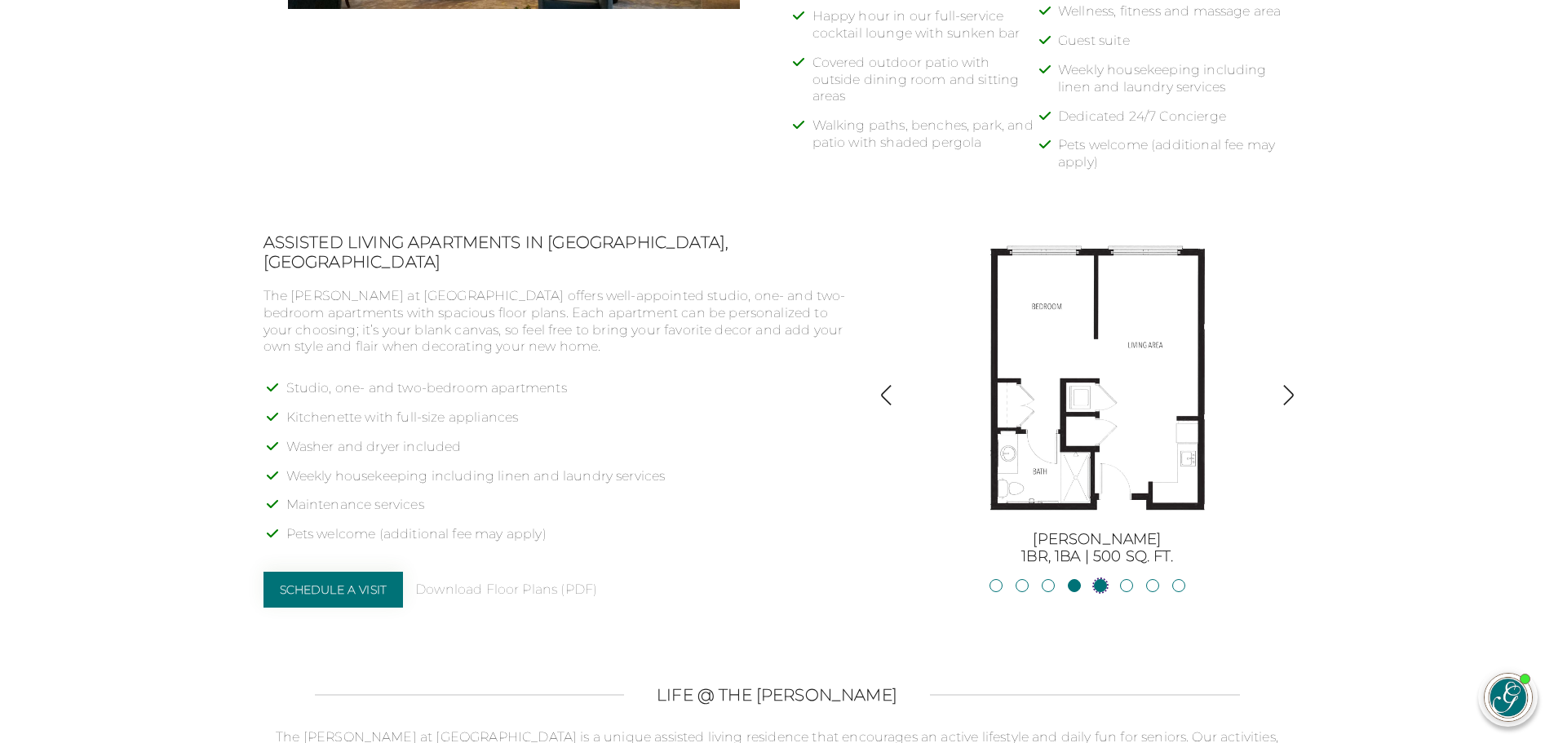
click at [1103, 586] on link "Allatoona1BR, 1BA | 683 sq. ft." at bounding box center [1100, 585] width 13 height 13
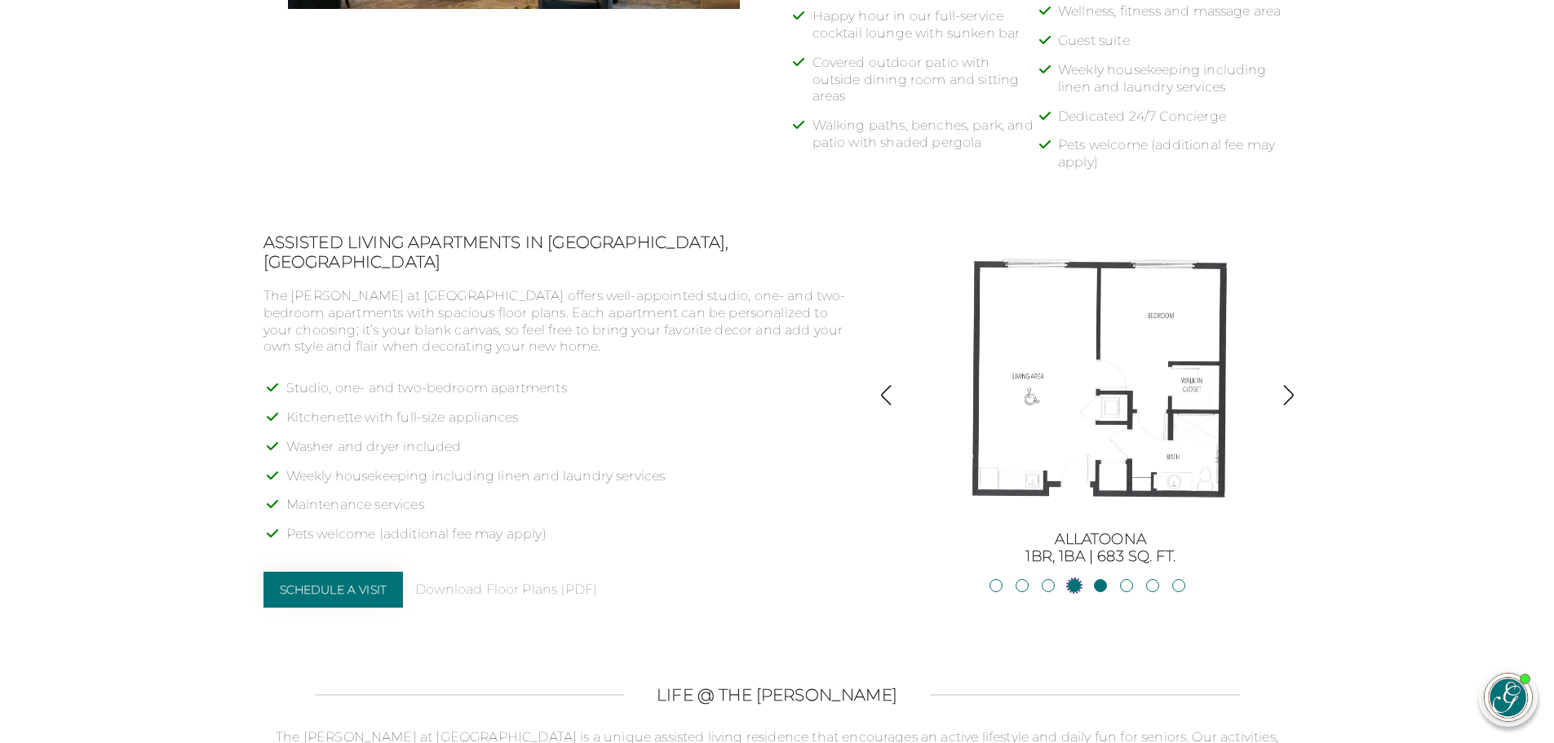
click at [1076, 585] on link "Blackshear1BR, 1BA | 500 sq. ft." at bounding box center [1074, 585] width 13 height 13
